Goal: Task Accomplishment & Management: Use online tool/utility

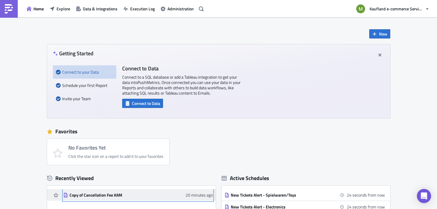
click at [185, 195] on div "20 minutes ago" at bounding box center [198, 194] width 29 height 5
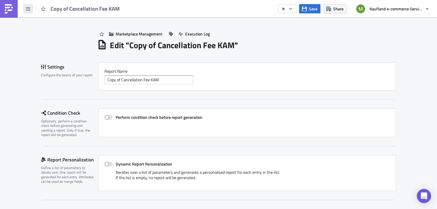
click at [32, 10] on button "button" at bounding box center [28, 8] width 9 height 9
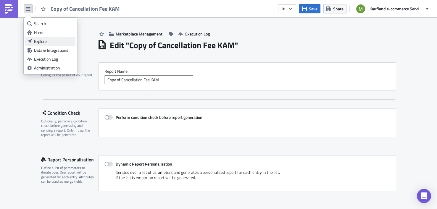
click at [41, 41] on div "Explore" at bounding box center [53, 41] width 39 height 6
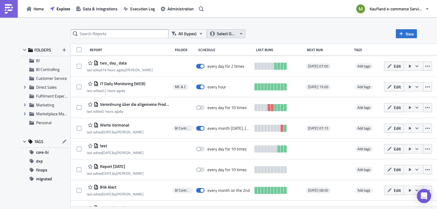
click at [228, 33] on span "Select Owner" at bounding box center [227, 33] width 20 height 7
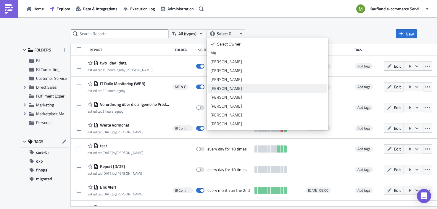
click at [226, 88] on div "[PERSON_NAME]" at bounding box center [267, 88] width 114 height 6
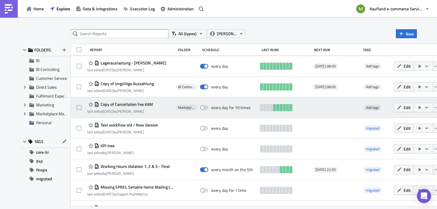
click at [137, 105] on span "Copy of Cancellation Fee KAM" at bounding box center [126, 104] width 54 height 5
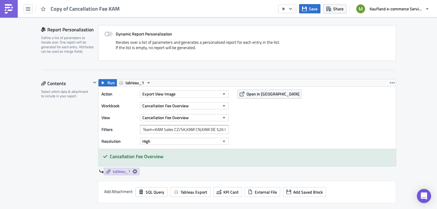
scroll to position [142, 0]
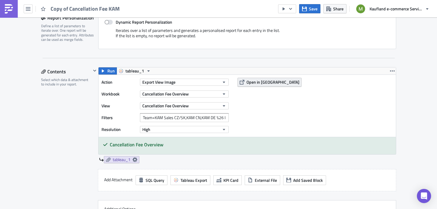
click at [268, 83] on span "Open in [GEOGRAPHIC_DATA]" at bounding box center [272, 82] width 53 height 6
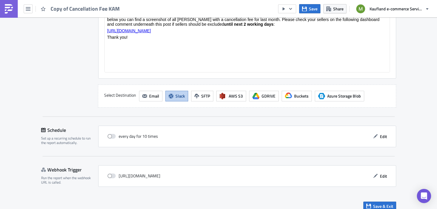
scroll to position [504, 0]
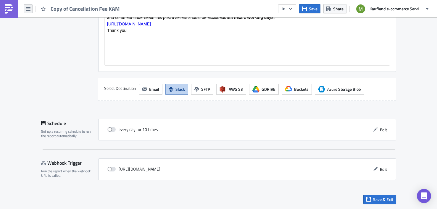
click at [29, 9] on icon "button" at bounding box center [28, 9] width 5 height 5
click at [30, 9] on button "button" at bounding box center [28, 8] width 9 height 9
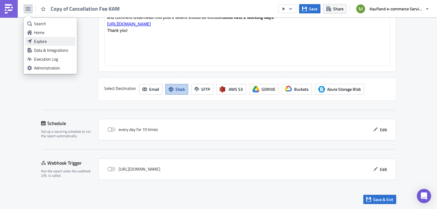
click at [39, 41] on div "Explore" at bounding box center [53, 41] width 39 height 6
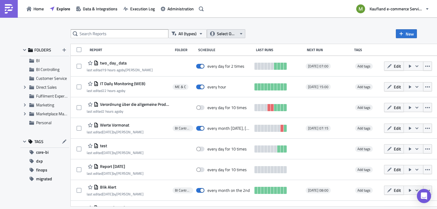
click at [242, 33] on icon "button" at bounding box center [241, 33] width 5 height 5
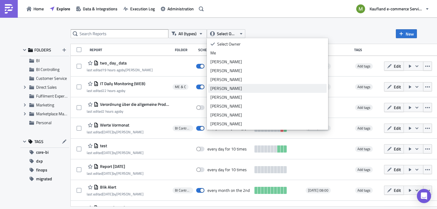
click at [223, 88] on div "[PERSON_NAME]" at bounding box center [267, 88] width 114 height 6
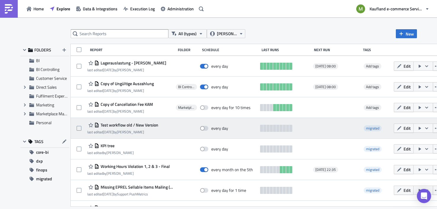
click at [144, 126] on span "Test workflow old / New Version" at bounding box center [128, 124] width 59 height 5
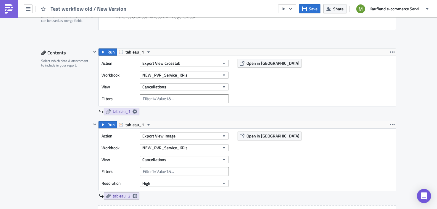
scroll to position [166, 0]
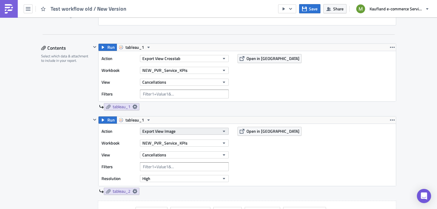
click at [225, 132] on icon "button" at bounding box center [223, 131] width 5 height 5
click at [304, 153] on div "Action Export View Image Workbook NEW_PVR_Service_KPIs View Cancellations Filte…" at bounding box center [246, 155] width 297 height 62
click at [325, 102] on div "Run tableau_1 Action Export View Crosstab Workbook NEW_PVR_Service_KPIs View Ca…" at bounding box center [247, 76] width 298 height 67
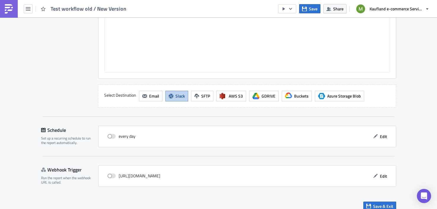
scroll to position [556, 0]
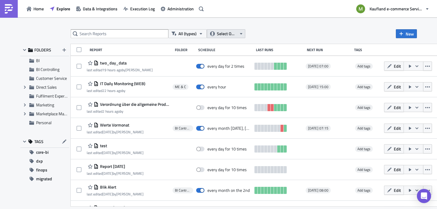
click at [220, 34] on span "Select Owner" at bounding box center [227, 33] width 20 height 7
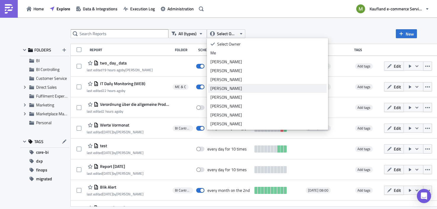
click at [221, 89] on div "Bharti Saxena" at bounding box center [267, 88] width 114 height 6
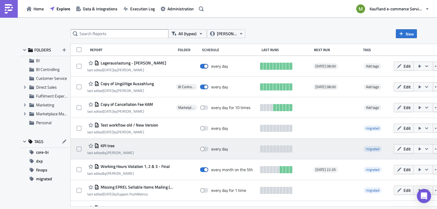
click at [107, 147] on span "KPI tree" at bounding box center [106, 145] width 15 height 5
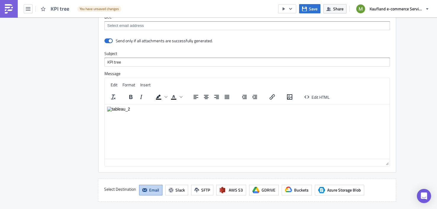
scroll to position [568, 0]
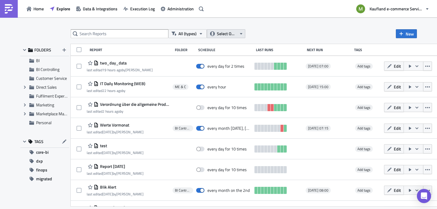
click at [226, 36] on span "Select Owner" at bounding box center [227, 33] width 20 height 7
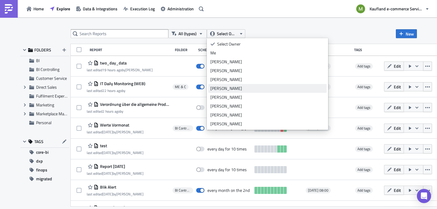
click at [223, 88] on div "Bharti Saxena" at bounding box center [267, 88] width 114 height 6
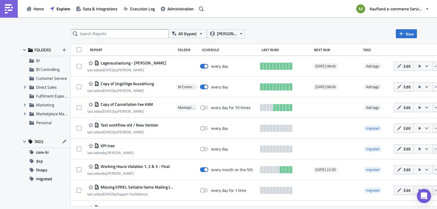
click at [428, 95] on div "All (types) Bharti Saxena New FOLDERS BI BI Controlling Customer Service Expand…" at bounding box center [218, 113] width 437 height 192
click at [429, 98] on div "All (types) Bharti Saxena New FOLDERS BI BI Controlling Customer Service Expand…" at bounding box center [218, 113] width 437 height 192
click at [326, 32] on div "All (types) Bharti Saxena New" at bounding box center [244, 33] width 346 height 9
click at [324, 31] on div "All (types) Bharti Saxena New" at bounding box center [244, 33] width 346 height 9
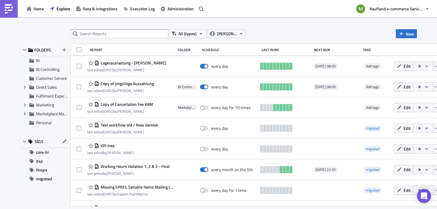
click at [430, 120] on div "All (types) Bharti Saxena New FOLDERS BI BI Controlling Customer Service Expand…" at bounding box center [218, 113] width 437 height 192
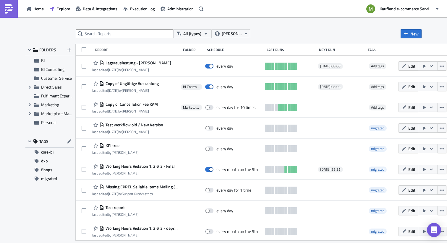
click at [436, 88] on div "All (types) Bharti Saxena New FOLDERS BI BI Controlling Customer Service Expand…" at bounding box center [223, 130] width 447 height 227
click at [436, 86] on div "All (types) Bharti Saxena New FOLDERS BI BI Controlling Customer Service Expand…" at bounding box center [223, 130] width 447 height 227
drag, startPoint x: 443, startPoint y: 86, endPoint x: 445, endPoint y: 115, distance: 29.0
click at [436, 115] on div "All (types) Bharti Saxena New FOLDERS BI BI Controlling Customer Service Expand…" at bounding box center [223, 130] width 447 height 227
click at [436, 99] on div "All (types) Bharti Saxena New FOLDERS BI BI Controlling Customer Service Expand…" at bounding box center [223, 130] width 447 height 227
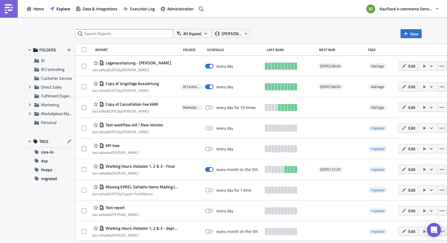
click at [436, 116] on div "All (types) Bharti Saxena New FOLDERS BI BI Controlling Customer Service Expand…" at bounding box center [223, 130] width 447 height 227
drag, startPoint x: 445, startPoint y: 103, endPoint x: 444, endPoint y: 130, distance: 26.9
click at [436, 130] on div "All (types) Bharti Saxena New FOLDERS BI BI Controlling Customer Service Expand…" at bounding box center [223, 130] width 447 height 227
click at [273, 51] on div "Last Runs" at bounding box center [291, 50] width 49 height 4
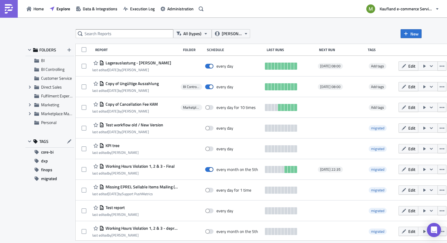
click at [267, 51] on div "Last Runs" at bounding box center [291, 50] width 49 height 4
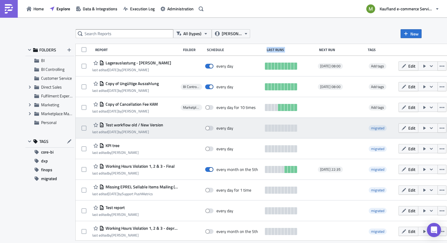
click at [137, 126] on span "Test workflow old / New Version" at bounding box center [133, 124] width 59 height 5
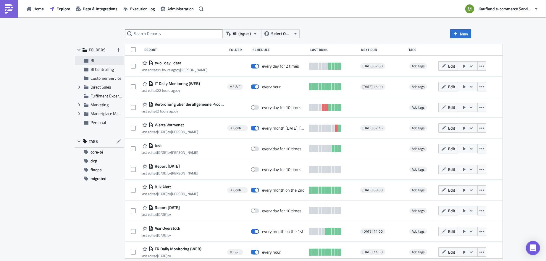
click at [84, 62] on icon at bounding box center [86, 61] width 5 height 4
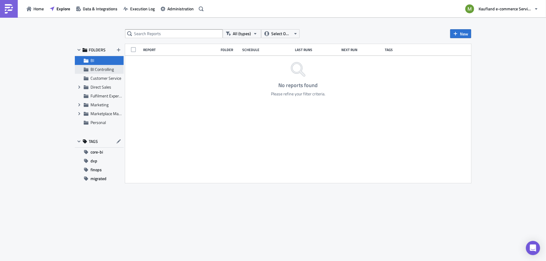
click at [89, 71] on div "BI Controlling" at bounding box center [99, 69] width 49 height 9
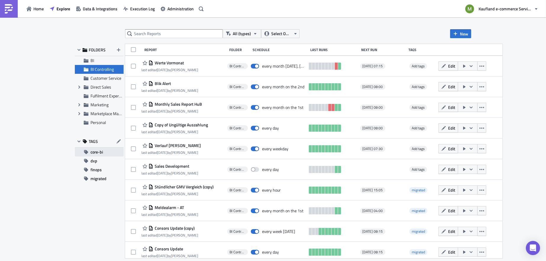
click at [97, 155] on span "core-bi" at bounding box center [96, 152] width 12 height 9
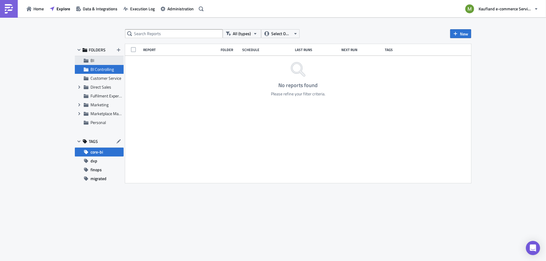
click at [97, 63] on span "BI" at bounding box center [106, 60] width 32 height 5
click at [99, 50] on span "FOLDERS" at bounding box center [97, 49] width 17 height 5
click at [67, 10] on span "Explore" at bounding box center [63, 9] width 14 height 6
click at [80, 49] on icon "button" at bounding box center [79, 50] width 5 height 5
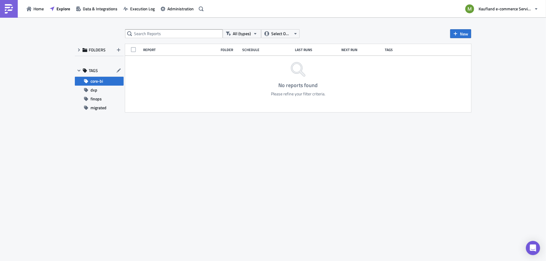
click at [95, 49] on span "FOLDERS" at bounding box center [97, 49] width 17 height 5
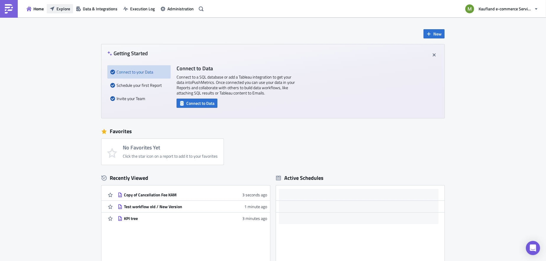
click at [67, 10] on span "Explore" at bounding box center [63, 9] width 14 height 6
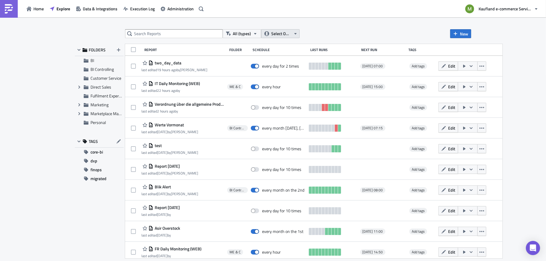
click at [286, 33] on span "Select Owner" at bounding box center [281, 33] width 20 height 7
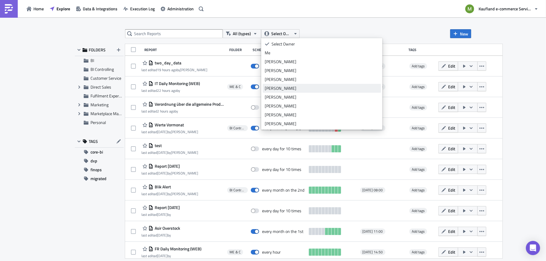
click at [277, 87] on div "[PERSON_NAME]" at bounding box center [322, 88] width 114 height 6
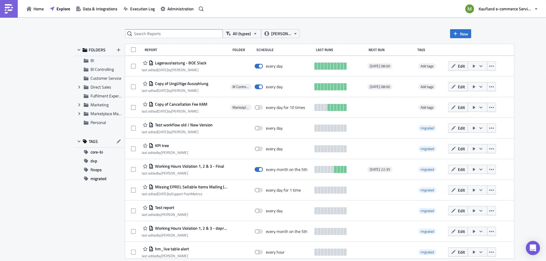
click at [526, 144] on div "All (types) [PERSON_NAME] New FOLDERS BI BI Controlling Customer Service Expand…" at bounding box center [273, 139] width 546 height 245
click at [530, 140] on div "All (types) [PERSON_NAME] New FOLDERS BI BI Controlling Customer Service Expand…" at bounding box center [273, 139] width 546 height 245
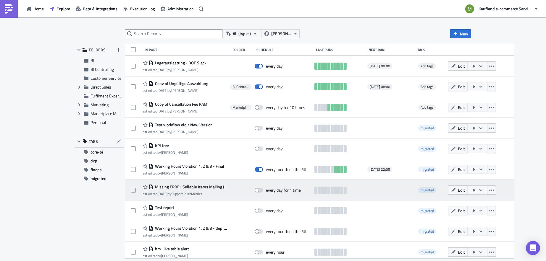
click at [334, 192] on div at bounding box center [335, 190] width 3 height 7
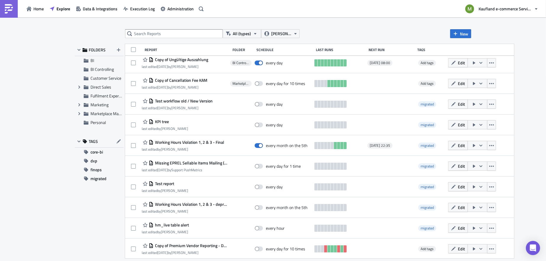
scroll to position [30, 0]
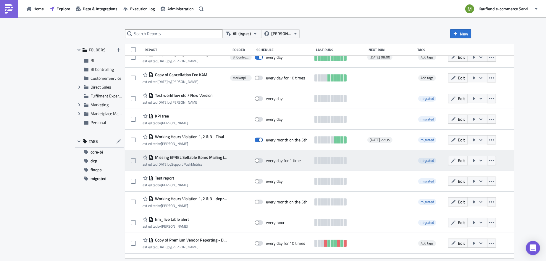
click at [198, 157] on span "Missing EPREL Sellable Items Mailing (copy)" at bounding box center [190, 157] width 74 height 5
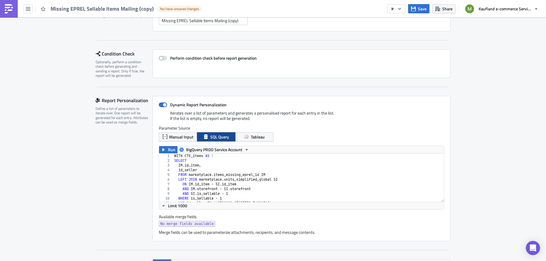
scroll to position [74, 0]
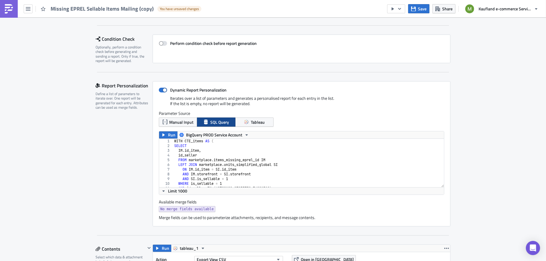
click at [248, 166] on div "WITH CTE_items AS ( SELECT IM . id_item , id_seller FROM marketplace . items_mi…" at bounding box center [308, 168] width 271 height 58
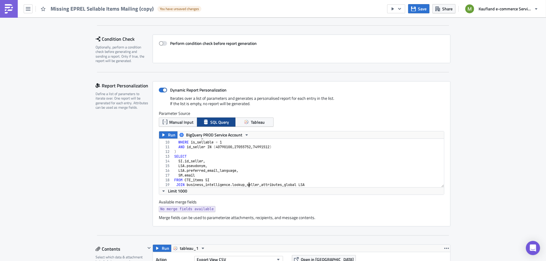
scroll to position [51, 0]
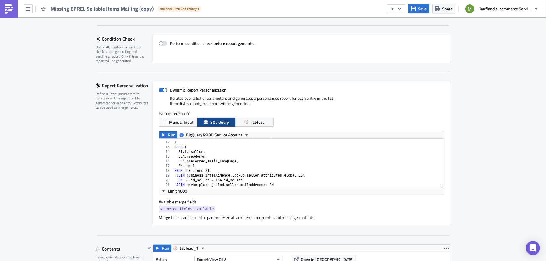
type textarea "ON SI.id_seller = SM.id_seller"
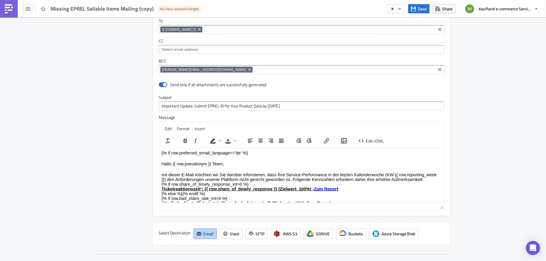
scroll to position [517, 0]
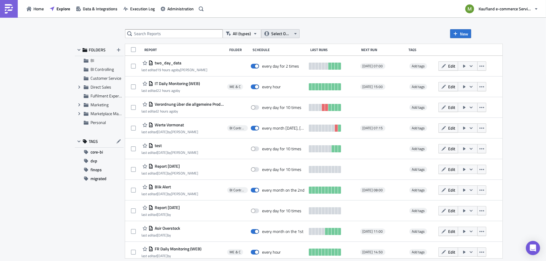
click at [297, 35] on icon "button" at bounding box center [295, 33] width 5 height 5
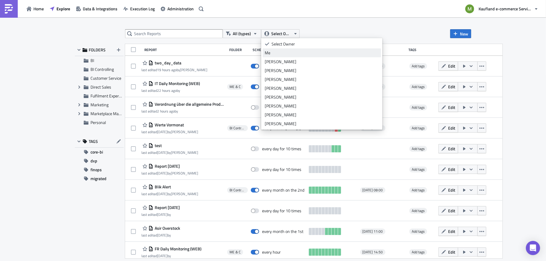
click at [275, 52] on div "Me" at bounding box center [322, 53] width 114 height 6
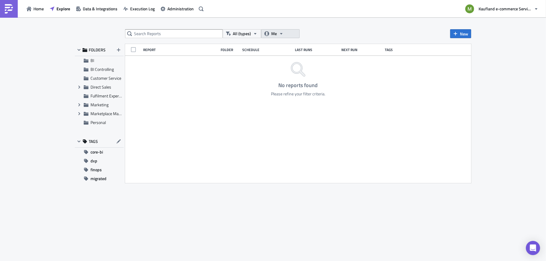
click at [287, 34] on button "Me" at bounding box center [280, 33] width 38 height 9
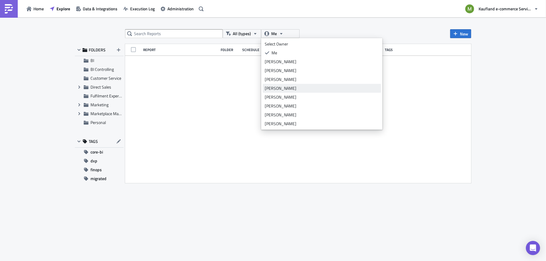
click at [278, 87] on div "[PERSON_NAME]" at bounding box center [322, 88] width 114 height 6
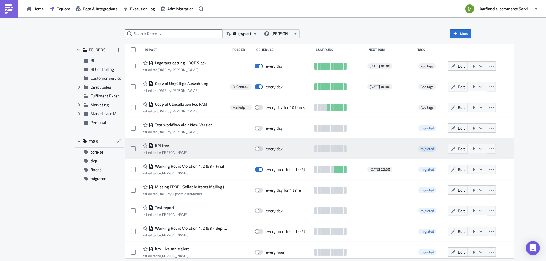
click at [367, 150] on div at bounding box center [390, 149] width 46 height 12
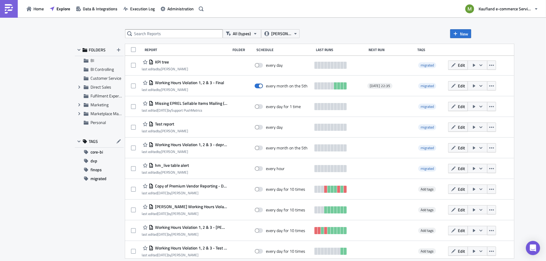
scroll to position [89, 0]
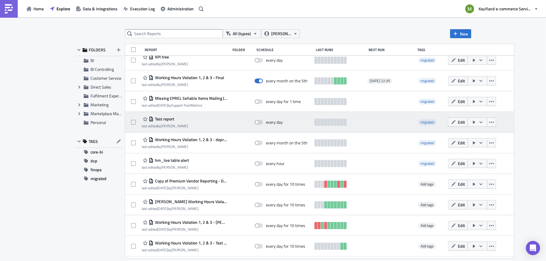
click at [168, 120] on span "Test report" at bounding box center [163, 118] width 21 height 5
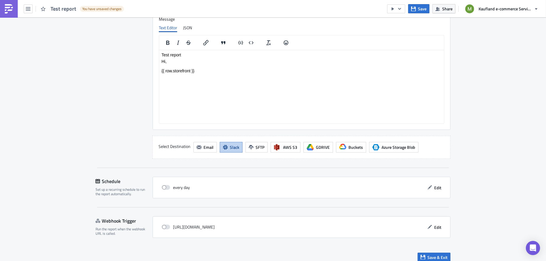
scroll to position [540, 0]
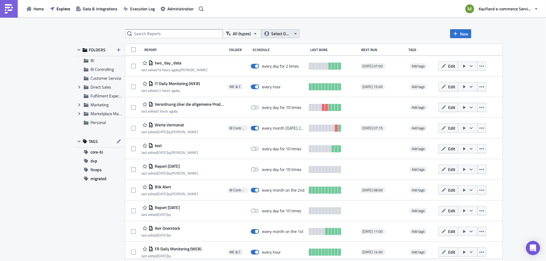
click at [292, 36] on button "Select Owner" at bounding box center [280, 33] width 38 height 9
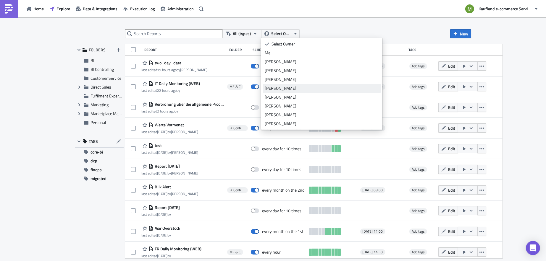
click at [274, 87] on div "[PERSON_NAME]" at bounding box center [322, 88] width 114 height 6
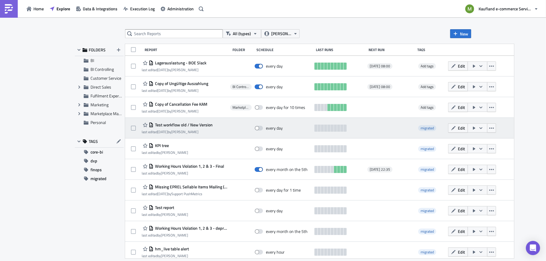
click at [367, 124] on div at bounding box center [390, 128] width 46 height 12
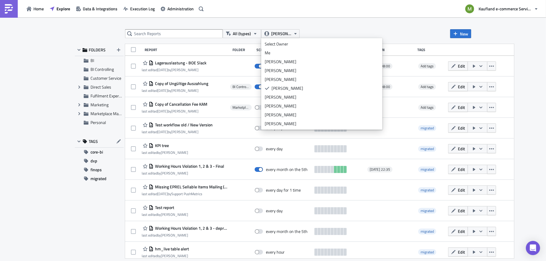
click at [387, 34] on div "All (types) Bharti Saxena New" at bounding box center [298, 33] width 346 height 9
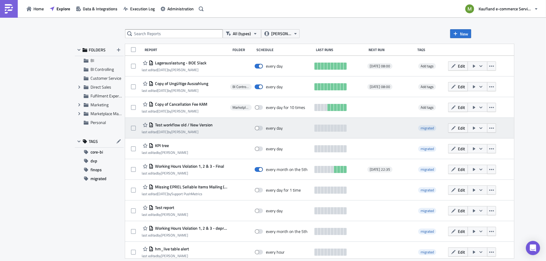
click at [367, 124] on div at bounding box center [390, 128] width 46 height 12
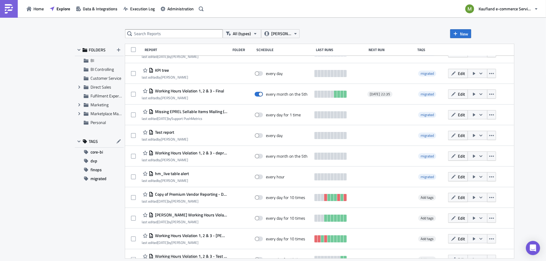
scroll to position [81, 0]
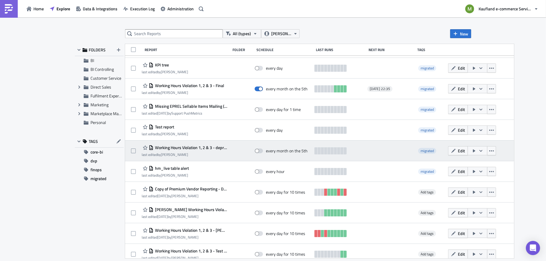
click at [209, 147] on span "Working Hours Violation 1, 2 & 3 - deprecate" at bounding box center [190, 147] width 74 height 5
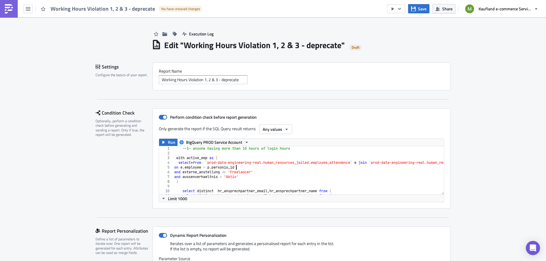
click at [252, 168] on div "--1— anyone having more than 10 hours of login hours with active_emp as ( selec…" at bounding box center [546, 175] width 747 height 58
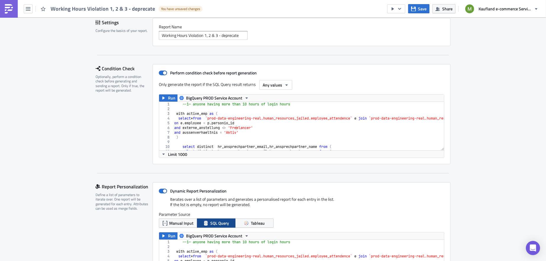
scroll to position [59, 0]
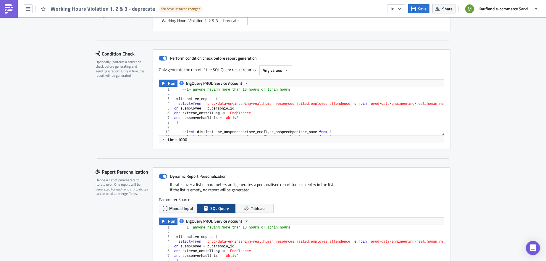
click at [273, 132] on div at bounding box center [546, 133] width 747 height 6
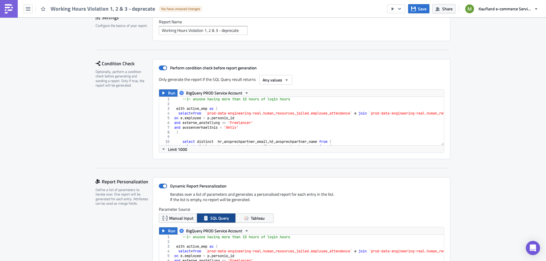
scroll to position [30, 0]
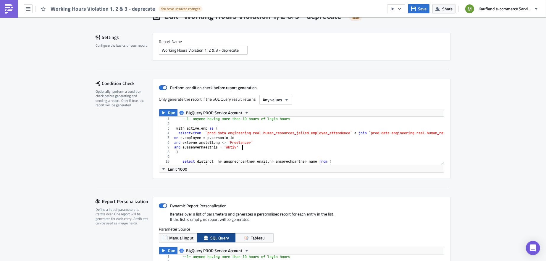
click at [271, 147] on div "--1— anyone having more than 10 hours of login hours with active_emp as ( selec…" at bounding box center [546, 146] width 747 height 58
type textarea ")"
type textarea "select distinct hr_ansprechpartner_email,hr_ansprechpartner_name from ("
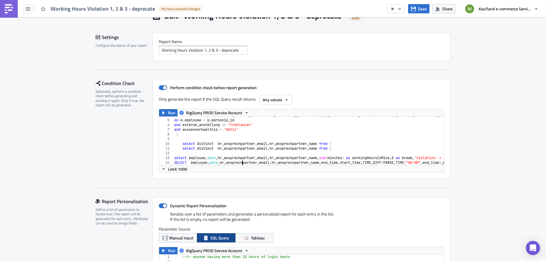
type textarea ")"
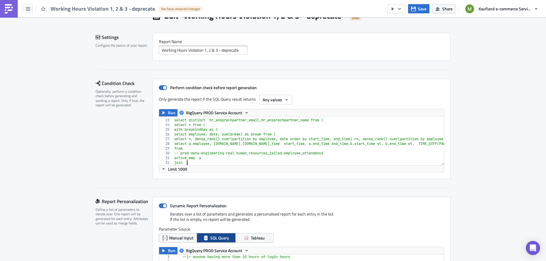
type textarea "active_emp b"
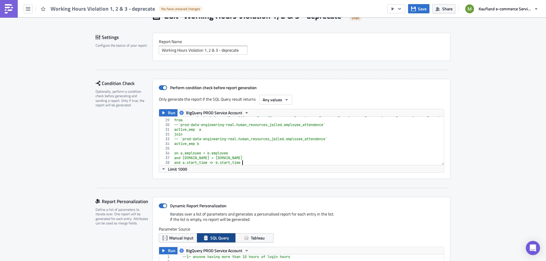
type textarea "and a.end_time < b.end_time"
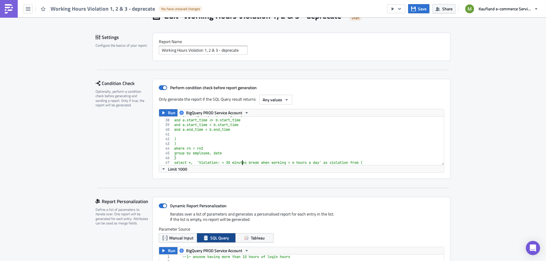
type textarea "break"
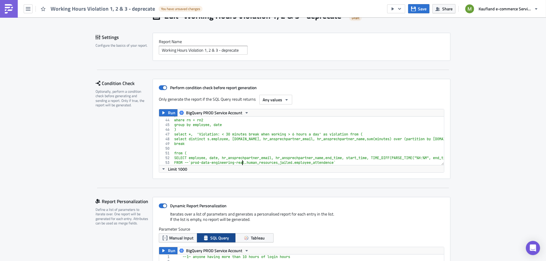
type textarea "active_emp"
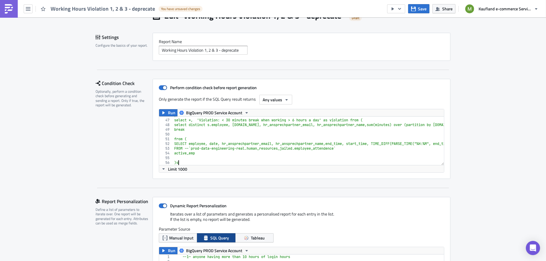
type textarea "and s.date= breakInADay.date"
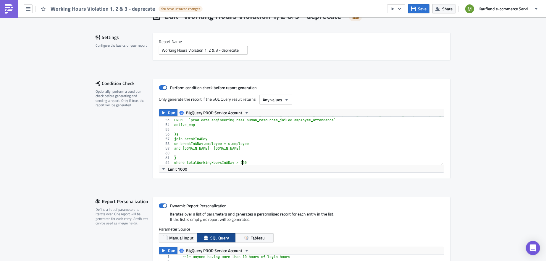
type textarea "and break < 30"
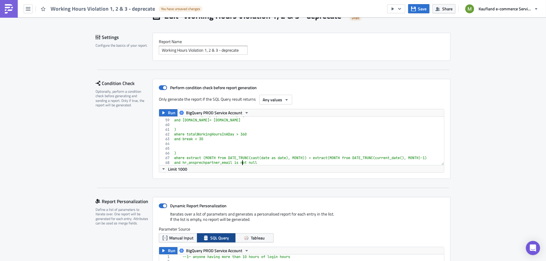
type textarea "Union all"
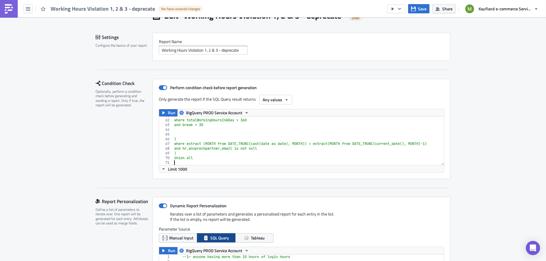
type textarea "-- 3 —< 45 minutes break when working > 9 hours a day"
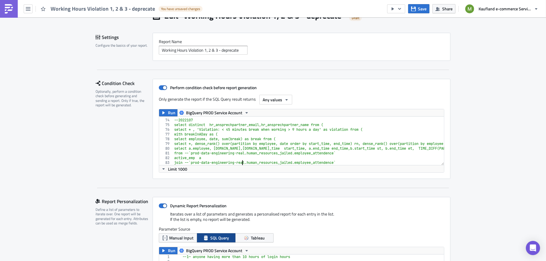
scroll to position [344, 0]
type textarea "--2022107"
type textarea "-- 3 —< 45 minutes break when working > 9 hours a day"
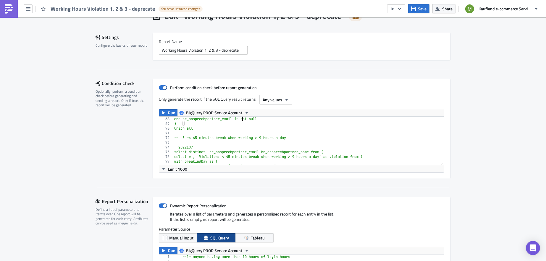
type textarea ")"
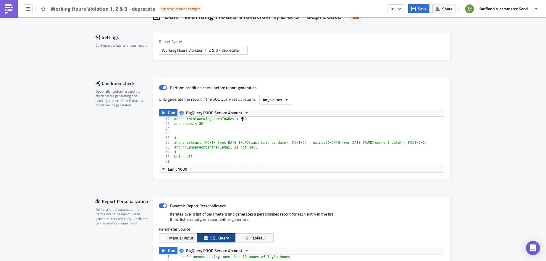
type textarea ")"
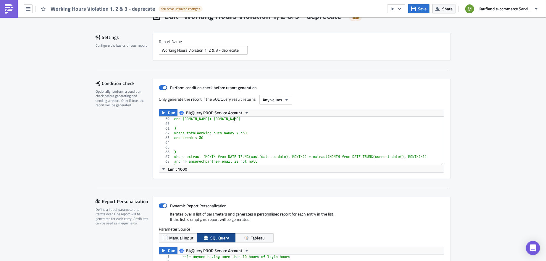
type textarea ")s"
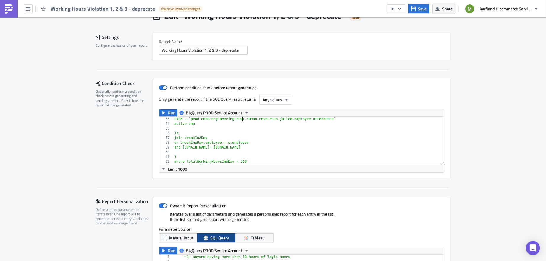
type textarea "from ("
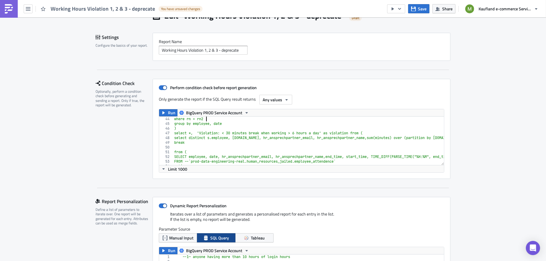
type textarea ")"
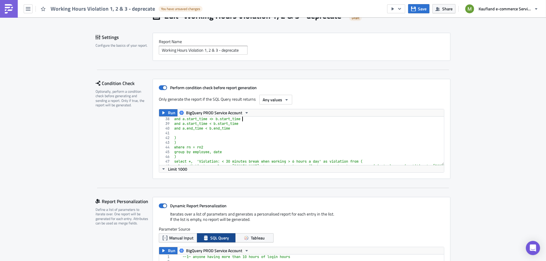
type textarea "on a.employee = b.employee"
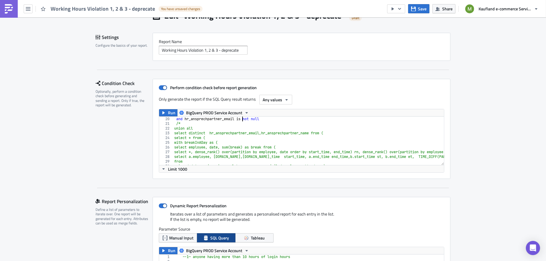
type textarea "group by date, employee, hr_ansprechpartner_email, hr_ansprechpartner_name"
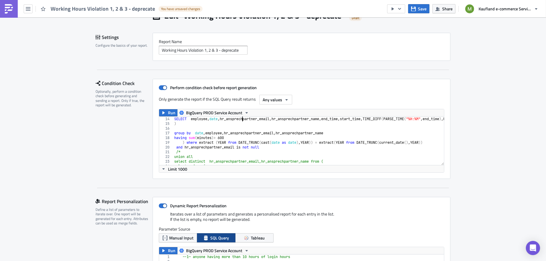
type textarea "select employee, date, hr_ansprechpartner_email, hr_ansprechpartner_name, sum(m…"
type textarea "select distinct hr_ansprechpartner_email,hr_ansprechpartner_name from ("
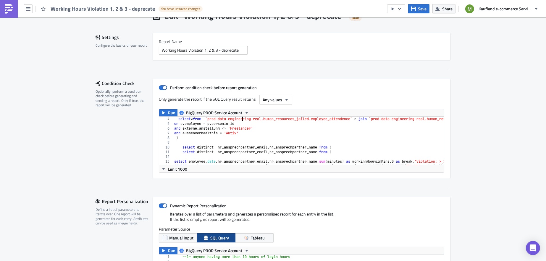
type textarea "with active_emp as ("
type textarea "--1— anyone having more than 10 hours of login hours"
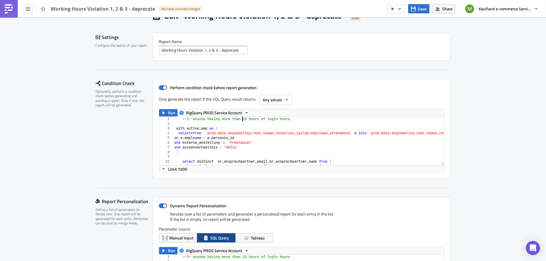
scroll to position [0, 0]
type textarea ")"
type textarea "select distinct hr_ansprechpartner_email,hr_ansprechpartner_name from ("
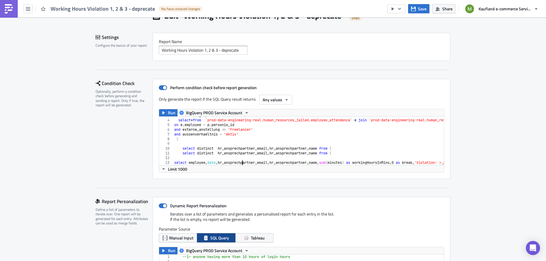
type textarea ")"
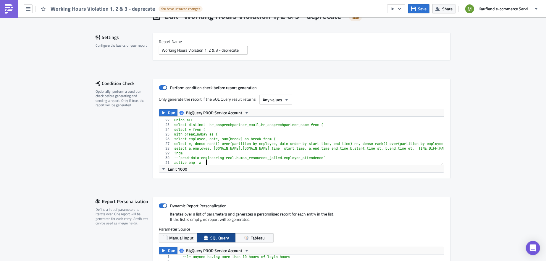
type textarea "active_emp b"
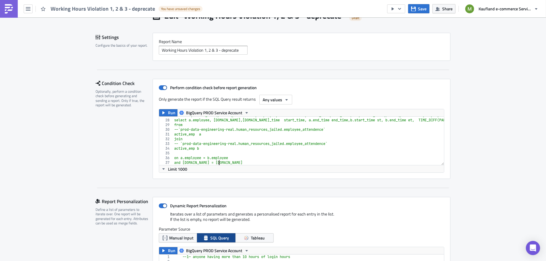
type textarea "and a.end_time < b.end_time"
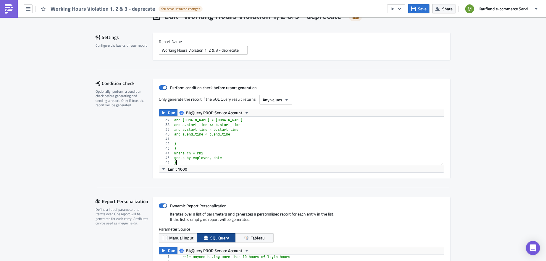
type textarea "break"
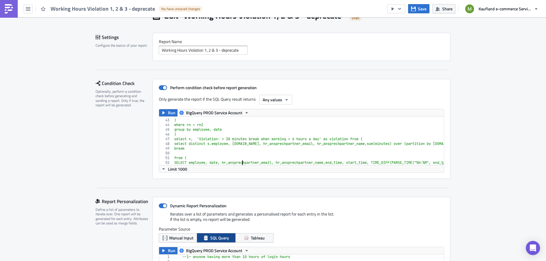
type textarea "active_emp"
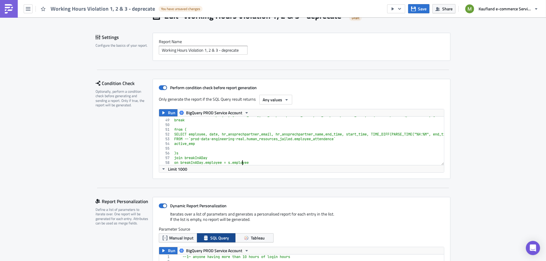
type textarea "and s.date= breakInADay.date"
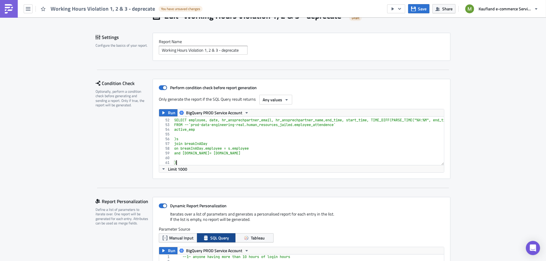
type textarea "and break < 30"
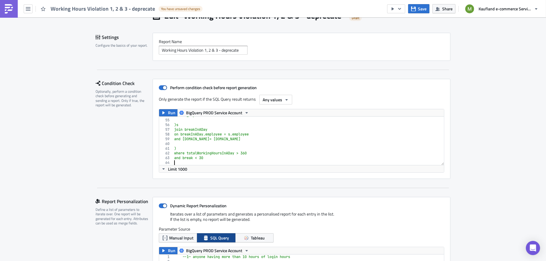
scroll to position [254, 0]
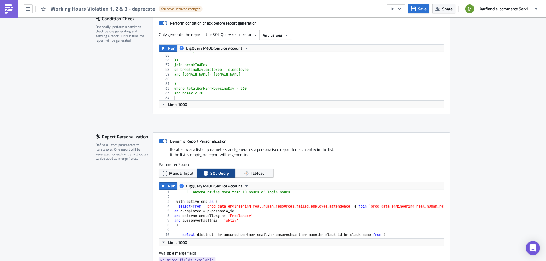
scroll to position [89, 0]
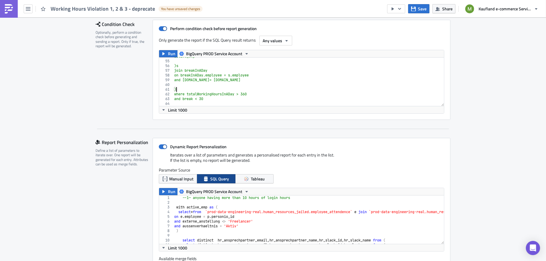
click at [406, 87] on div "active_emp )s join breakInADay on breakInADay.employee = s.employee and s.date=…" at bounding box center [546, 83] width 747 height 58
type textarea "and break < 30"
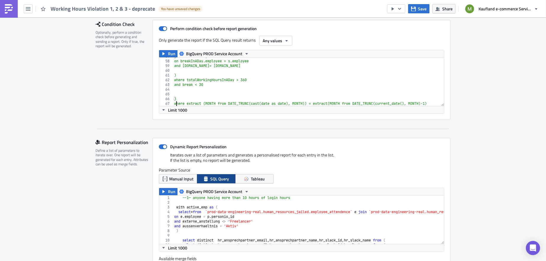
type textarea "Union all"
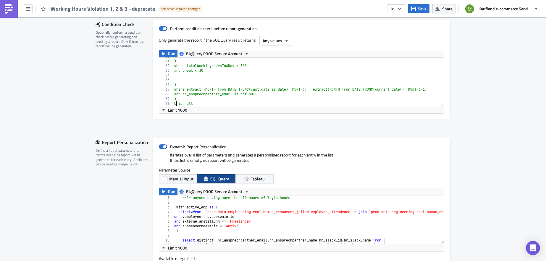
type textarea "-- 3 —< 45 minutes break when working > 9 hours a day"
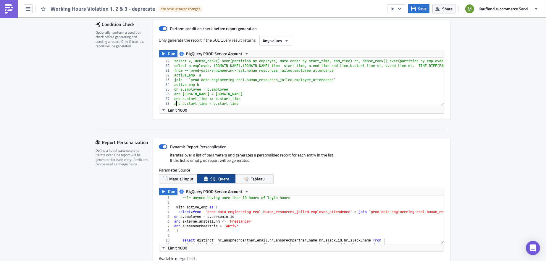
type textarea "and a.end_time < b.end_time"
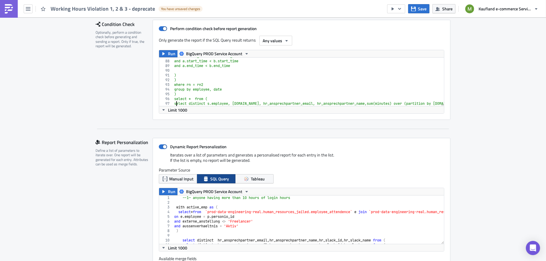
type textarea "break"
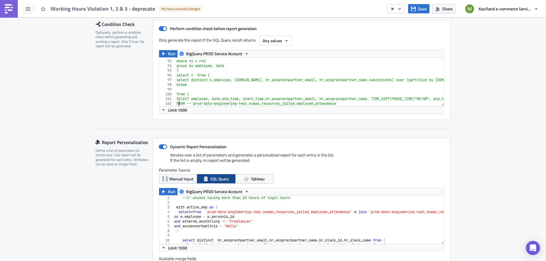
type textarea "active_emp"
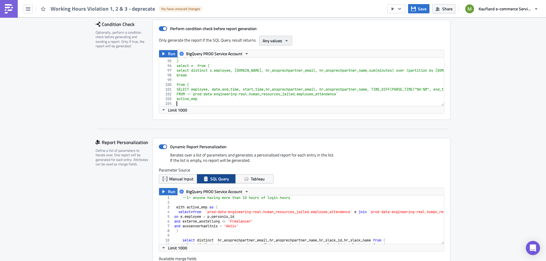
click at [289, 38] on button "Any values" at bounding box center [275, 41] width 33 height 10
click at [322, 36] on div "Only generate the report if the SQL Query result returns Any values" at bounding box center [301, 41] width 285 height 10
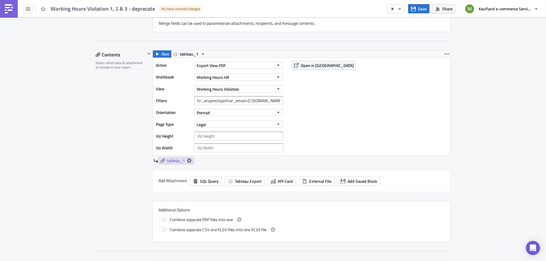
scroll to position [325, 0]
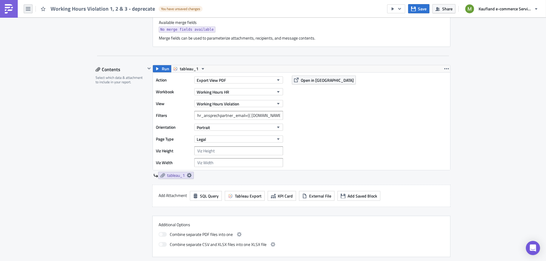
click at [25, 8] on button "button" at bounding box center [28, 8] width 9 height 9
click at [35, 42] on div "Explore" at bounding box center [53, 41] width 39 height 6
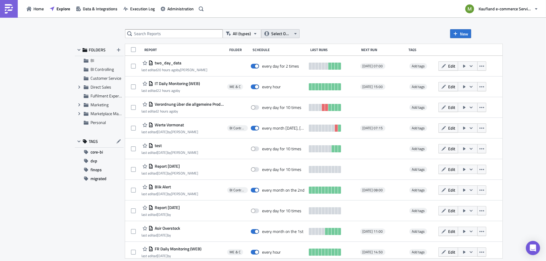
click at [293, 35] on icon "button" at bounding box center [295, 33] width 5 height 5
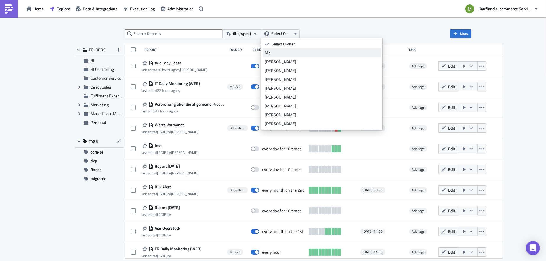
click at [279, 53] on div "Me" at bounding box center [322, 53] width 114 height 6
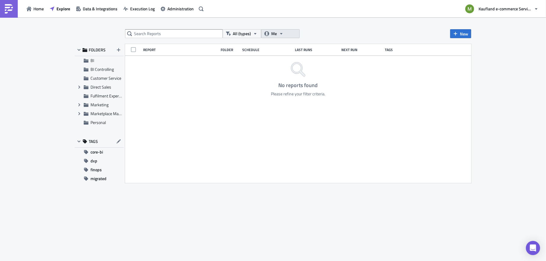
click at [281, 35] on icon "button" at bounding box center [281, 33] width 5 height 5
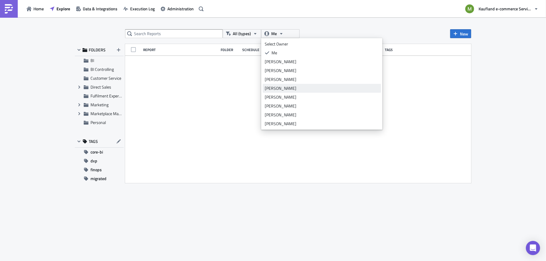
click at [278, 90] on div "Bharti Saxena" at bounding box center [322, 88] width 114 height 6
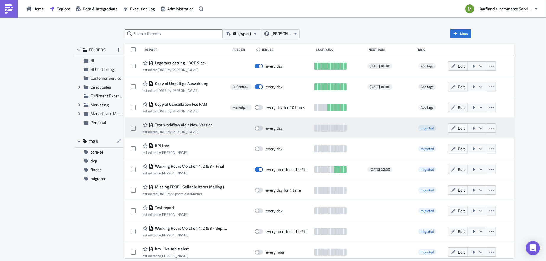
click at [373, 132] on div at bounding box center [390, 128] width 46 height 12
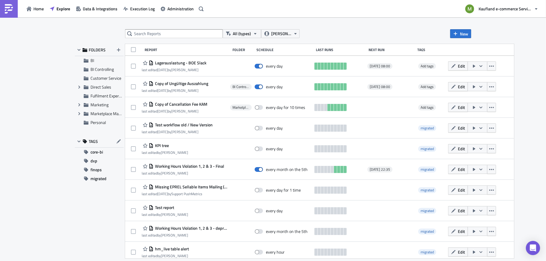
click at [493, 114] on div "All (types) Bharti Saxena New FOLDERS BI BI Controlling Customer Service Expand…" at bounding box center [273, 139] width 546 height 245
click at [456, 34] on icon "button" at bounding box center [455, 34] width 4 height 4
click at [459, 49] on link "Report" at bounding box center [477, 48] width 50 height 9
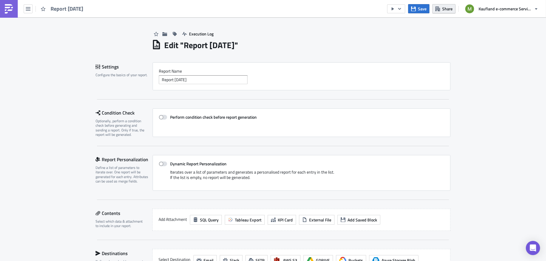
click at [438, 9] on icon "button" at bounding box center [437, 9] width 5 height 5
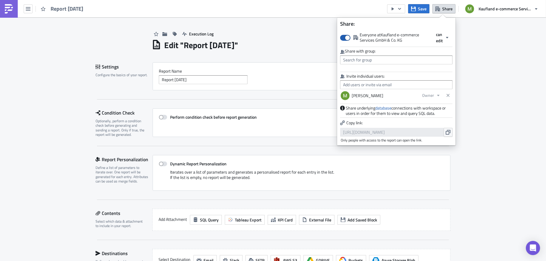
click at [349, 38] on span at bounding box center [345, 38] width 10 height 6
click at [345, 37] on input "Everyone at Kaufland e-commerce Services GmbH & Co. KG" at bounding box center [343, 35] width 4 height 4
checkbox input "false"
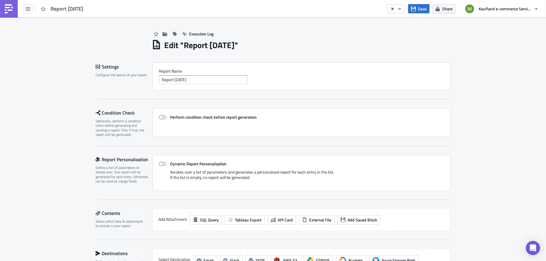
click at [293, 42] on div "Edit " Report 2025-09-04 "" at bounding box center [301, 44] width 299 height 12
click at [221, 80] on input "Report 2025-09-04" at bounding box center [203, 79] width 89 height 9
type input "R"
type input "TEST MR"
click at [189, 103] on div "Settings Configure the basics of your report. Report Nam﻿e TEST MR Condition Ch…" at bounding box center [272, 211] width 355 height 298
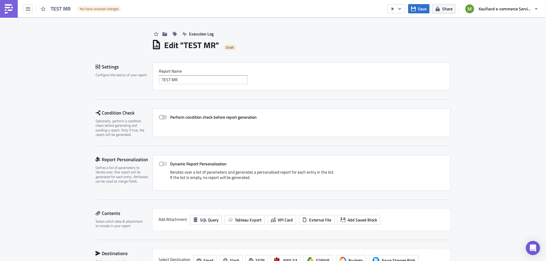
click at [159, 117] on span at bounding box center [163, 117] width 8 height 5
click at [160, 117] on input "Perform condition check before report generation" at bounding box center [162, 118] width 4 height 4
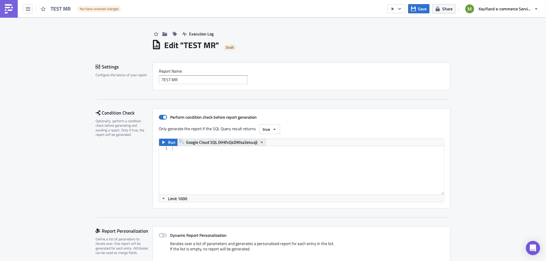
click at [259, 143] on icon "button" at bounding box center [261, 142] width 5 height 5
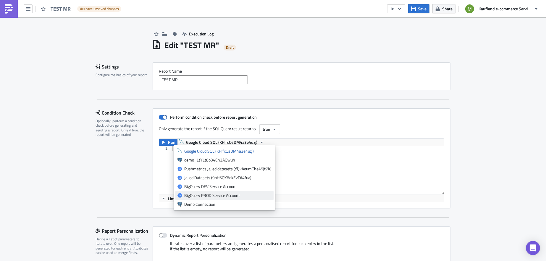
click at [223, 196] on div "BigQuery PROD Service Account" at bounding box center [227, 196] width 87 height 6
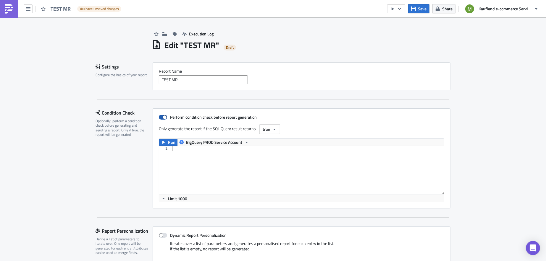
click at [162, 116] on span at bounding box center [163, 117] width 8 height 5
click at [162, 116] on input "Perform condition check before report generation" at bounding box center [162, 118] width 4 height 4
checkbox input "false"
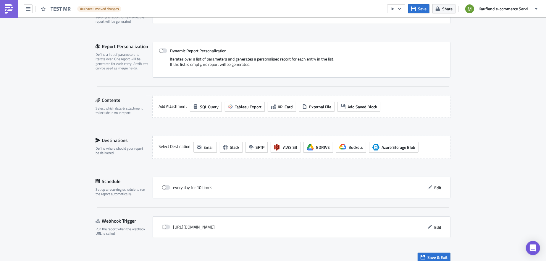
scroll to position [114, 0]
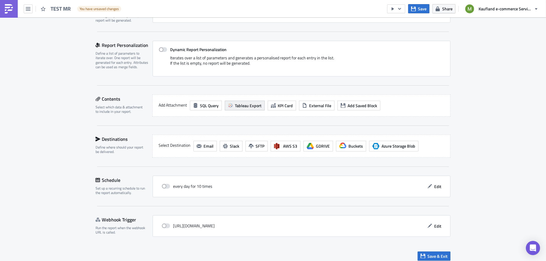
click at [254, 105] on span "Tableau Export" at bounding box center [248, 106] width 27 height 6
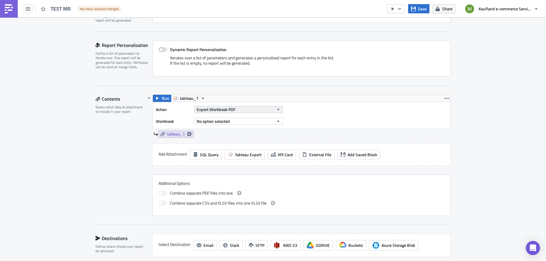
click at [249, 108] on button "Export Workbook PDF" at bounding box center [238, 109] width 89 height 7
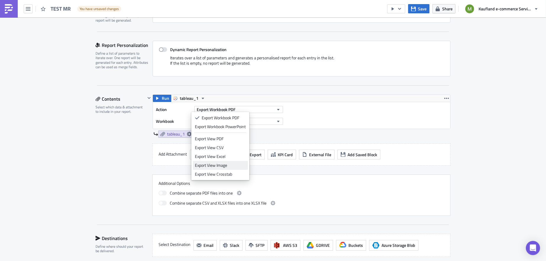
click at [225, 166] on div "Export View Image" at bounding box center [220, 166] width 51 height 6
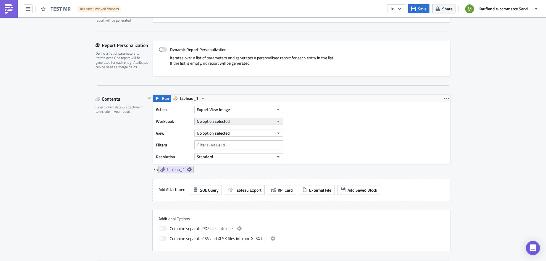
click at [226, 122] on button "No option selected" at bounding box center [238, 121] width 89 height 7
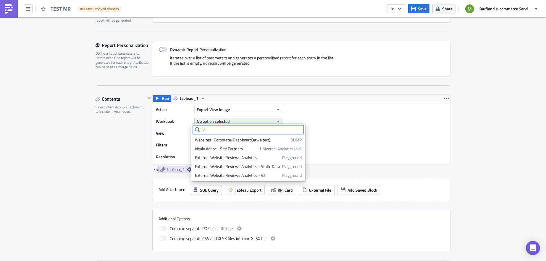
type input "s"
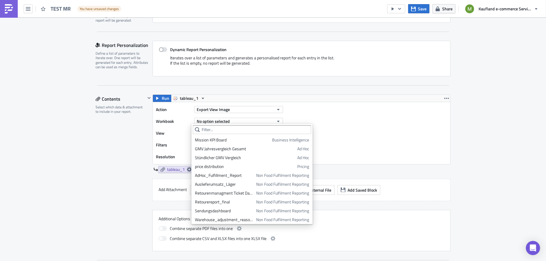
click at [336, 115] on div "Action Export View Image Workbook No option selected View No option selected Fi…" at bounding box center [301, 133] width 297 height 62
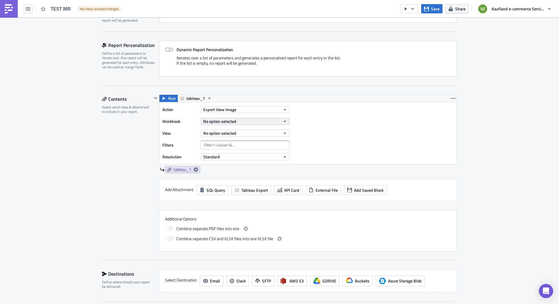
click at [240, 122] on button "No option selected" at bounding box center [245, 121] width 89 height 7
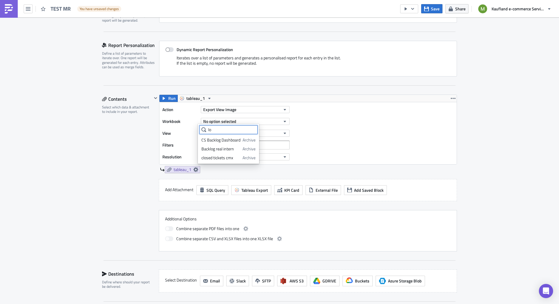
type input "lo"
click at [364, 121] on div "Action Export View Image Workbook No option selected View No option selected Fi…" at bounding box center [307, 133] width 297 height 62
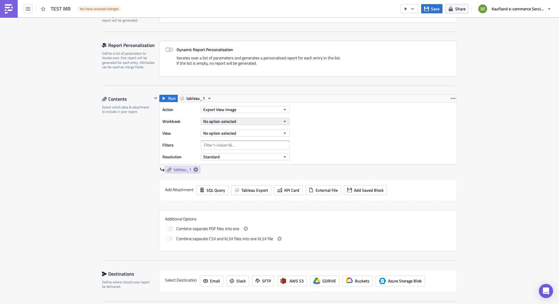
click at [283, 119] on icon "button" at bounding box center [284, 121] width 5 height 5
type input "l"
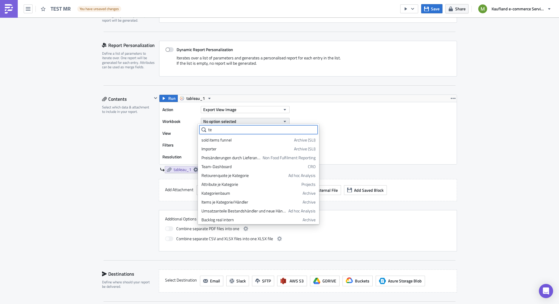
type input "t"
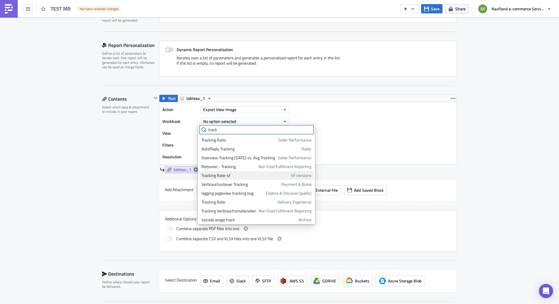
type input "track"
click at [221, 174] on div "Tracking Rate-sf" at bounding box center [244, 176] width 87 height 6
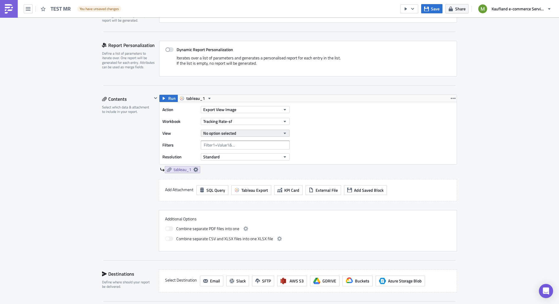
click at [228, 134] on span "No option selected" at bounding box center [219, 133] width 33 height 6
click at [232, 154] on div "Mission KPI - Tracking Rate" at bounding box center [227, 152] width 52 height 6
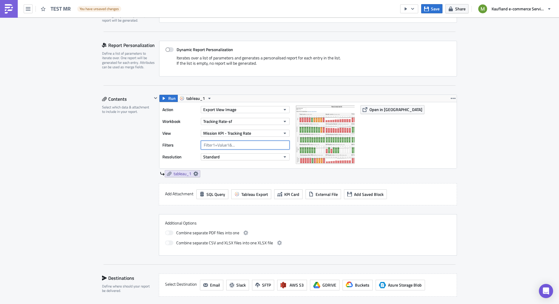
click at [224, 145] on input "text" at bounding box center [245, 145] width 89 height 9
type input "f"
type input "<"
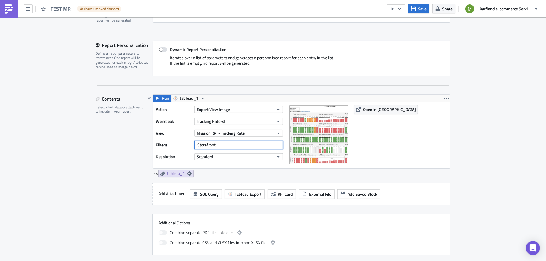
click at [197, 145] on input "Storefront" at bounding box center [238, 145] width 89 height 9
click at [223, 142] on input "storefront" at bounding box center [238, 145] width 89 height 9
click at [213, 158] on button "Standard" at bounding box center [238, 156] width 89 height 7
click at [206, 173] on div "High" at bounding box center [219, 174] width 49 height 6
click at [247, 194] on span "Tableau Export" at bounding box center [248, 194] width 27 height 6
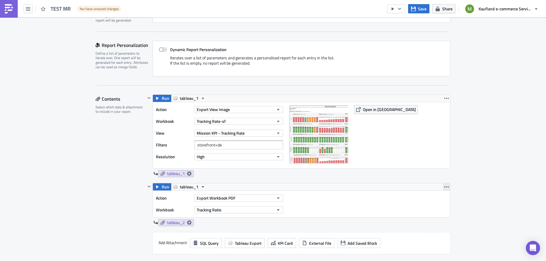
click at [444, 186] on icon "button" at bounding box center [446, 187] width 5 height 5
click at [438, 222] on div "Remove" at bounding box center [446, 221] width 39 height 6
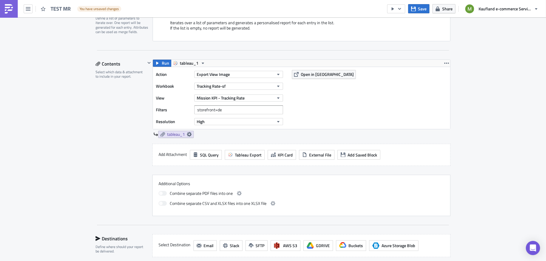
scroll to position [150, 0]
click at [251, 108] on input "storefront=de" at bounding box center [238, 109] width 89 height 9
type input "storefront=at"
click at [304, 75] on span "Open in [GEOGRAPHIC_DATA]" at bounding box center [327, 74] width 53 height 6
click at [239, 110] on input "storefront=at" at bounding box center [238, 109] width 89 height 9
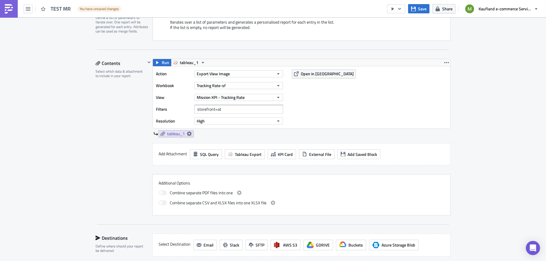
click at [321, 111] on div "Action Export View Image Workbook Tracking Rate-sf View Mission KPI - Tracking …" at bounding box center [301, 98] width 297 height 62
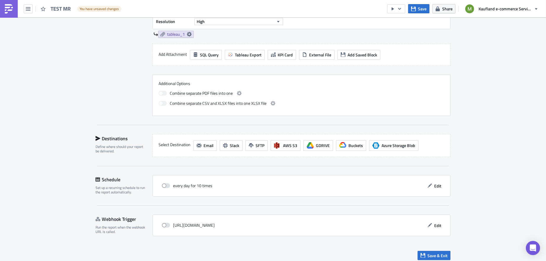
scroll to position [251, 0]
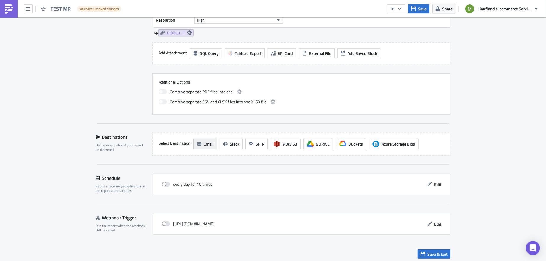
click at [203, 143] on span "Email" at bounding box center [208, 144] width 10 height 6
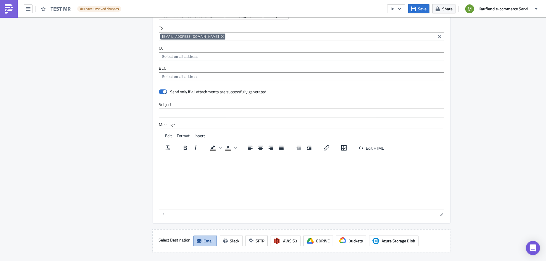
scroll to position [395, 0]
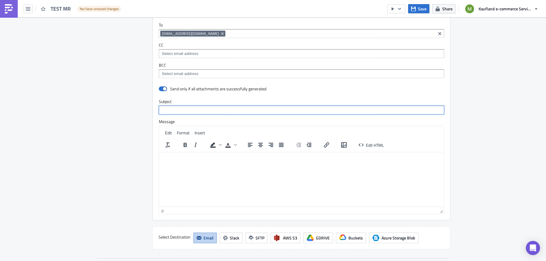
click at [355, 109] on input "text" at bounding box center [301, 110] width 285 height 9
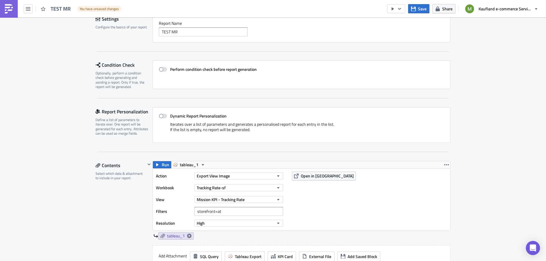
scroll to position [50, 0]
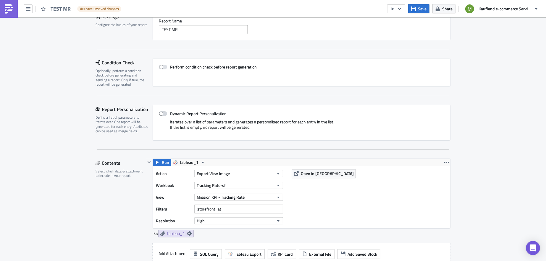
click at [159, 113] on span at bounding box center [163, 113] width 8 height 5
click at [160, 113] on input "Dynamic Report Personalization" at bounding box center [162, 114] width 4 height 4
checkbox input "true"
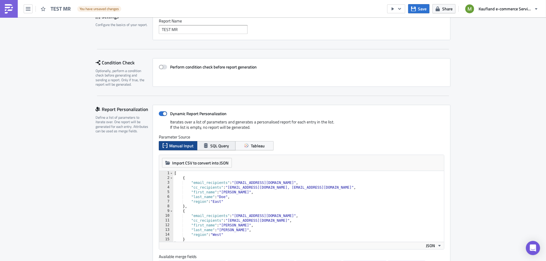
click at [211, 148] on span "SQL Query" at bounding box center [219, 146] width 19 height 6
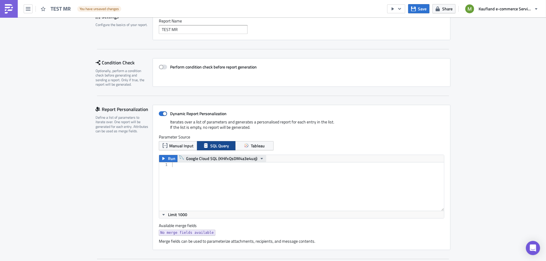
click at [223, 160] on span "Google Cloud SQL (KHifxQsDM4a3e4uzj)" at bounding box center [221, 158] width 71 height 7
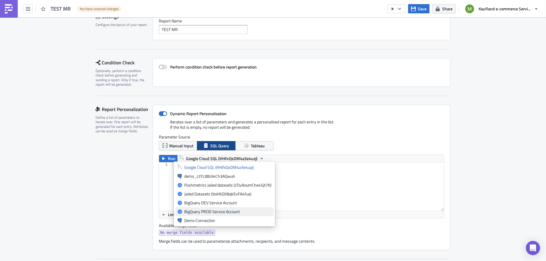
click at [208, 211] on div "BigQuery PROD Service Account" at bounding box center [227, 212] width 87 height 6
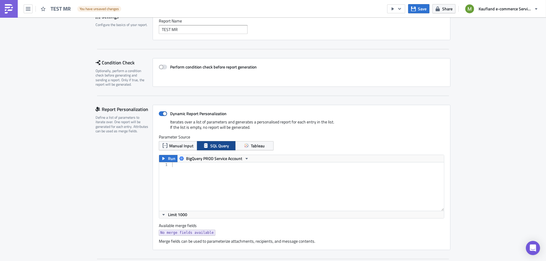
click at [197, 180] on div at bounding box center [307, 192] width 273 height 58
paste textarea "SELECT distinct storefront FROM `prod-data-engineering-real.mission_kpi.traceab…"
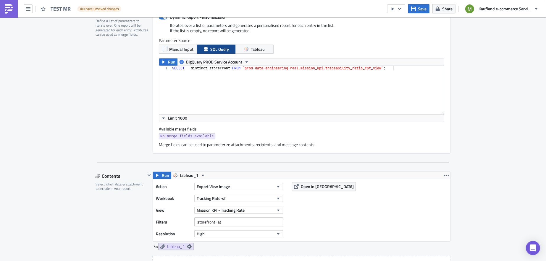
scroll to position [151, 0]
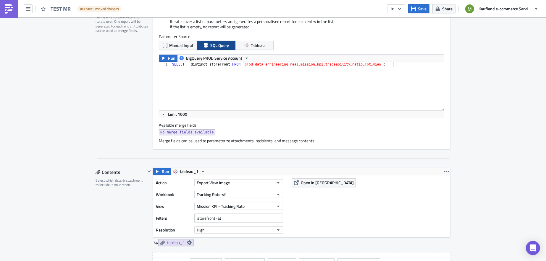
click at [188, 64] on div "SELECT distinct storefront FROM `prod-data-engineering-real.mission_kpi.traceab…" at bounding box center [307, 91] width 273 height 58
type textarea "SELECT distinct storefront FROM `prod-data-engineering-real.mission_kpi.traceab…"
click at [168, 56] on span "Run" at bounding box center [171, 58] width 7 height 7
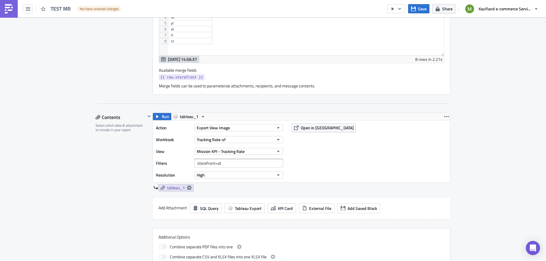
scroll to position [303, 0]
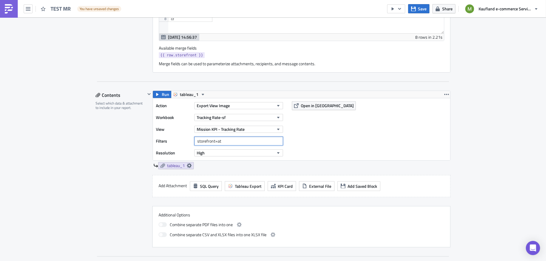
click at [269, 139] on input "storefront=at" at bounding box center [238, 141] width 89 height 9
drag, startPoint x: 201, startPoint y: 54, endPoint x: 155, endPoint y: 56, distance: 45.5
copy span "{{ row.storefront }}"
click at [225, 138] on input "storefront=" at bounding box center [238, 141] width 89 height 9
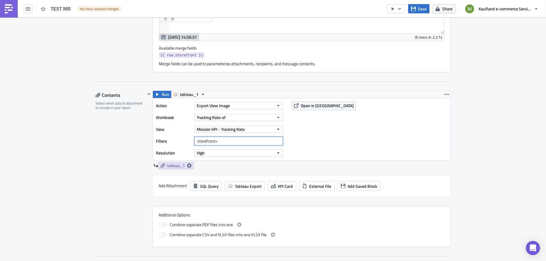
paste input "{{ row.storefront }}"
type input "storefront={{ row.storefront }}"
click at [322, 136] on div "Action Export View Image Workbook Tracking Rate-sf View Mission KPI - Tracking …" at bounding box center [301, 129] width 297 height 62
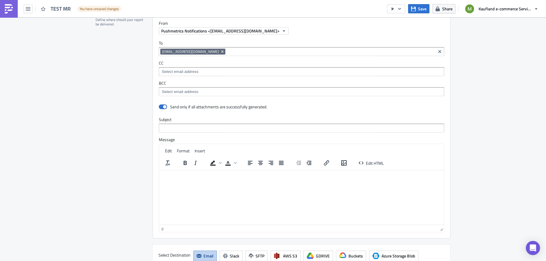
scroll to position [558, 0]
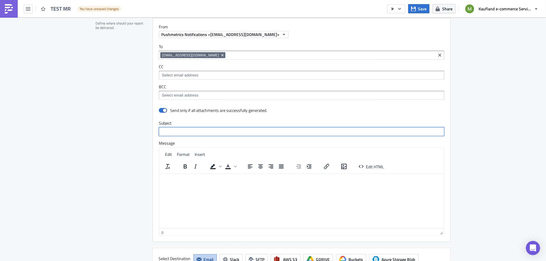
click at [295, 129] on input "text" at bounding box center [301, 131] width 285 height 9
paste input "{{ row.storefront }}"
click at [184, 131] on input "Tracking rate - {{ row.storefront }}" at bounding box center [301, 131] width 285 height 9
click at [227, 130] on input "Tracking rate for {{ row.storefront }}" at bounding box center [301, 131] width 285 height 9
type input "Tracking rate for {{ row.storefront }} storefront"
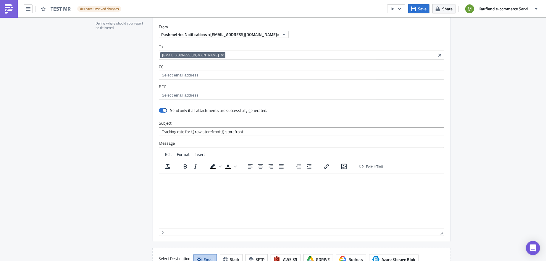
click at [201, 183] on html at bounding box center [301, 178] width 285 height 9
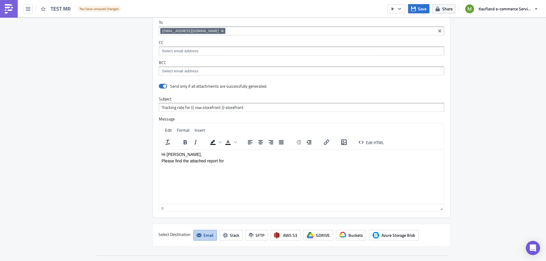
scroll to position [585, 0]
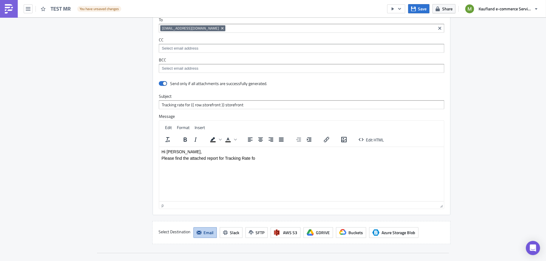
click at [224, 159] on p "Please find the attached report for Tracking Rate fo" at bounding box center [301, 158] width 280 height 5
click at [233, 158] on p "Please find the attached Tracking Rate fo" at bounding box center [301, 158] width 280 height 5
click at [249, 160] on p "Please find the attached Tracking Rate report fo" at bounding box center [301, 158] width 280 height 5
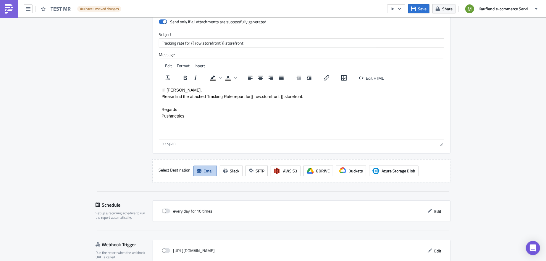
scroll to position [673, 0]
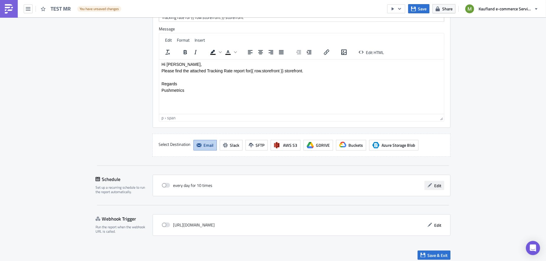
click at [439, 184] on button "Edit" at bounding box center [434, 185] width 20 height 9
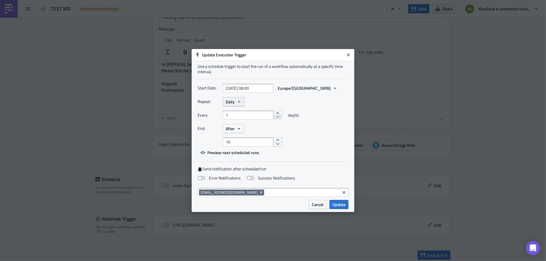
click at [239, 103] on icon "button" at bounding box center [238, 102] width 5 height 5
click at [283, 96] on div "Start Date: 2025-09-04 08:00 Europe/Berlin" at bounding box center [272, 91] width 151 height 14
click at [202, 179] on span at bounding box center [201, 178] width 8 height 5
click at [5, 5] on input "Error Notifications" at bounding box center [3, 3] width 4 height 4
checkbox input "true"
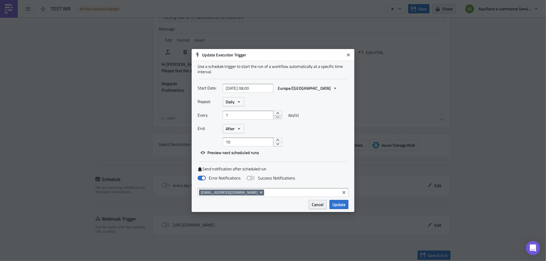
click at [316, 205] on span "Cancel" at bounding box center [318, 205] width 12 height 6
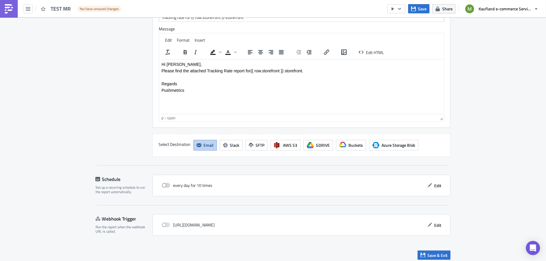
click at [164, 183] on span at bounding box center [166, 185] width 8 height 5
click at [164, 184] on input "checkbox" at bounding box center [165, 186] width 4 height 4
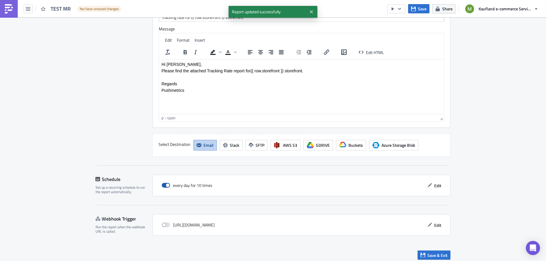
click at [164, 183] on span at bounding box center [166, 185] width 8 height 5
click at [164, 184] on input "checkbox" at bounding box center [165, 186] width 4 height 4
checkbox input "false"
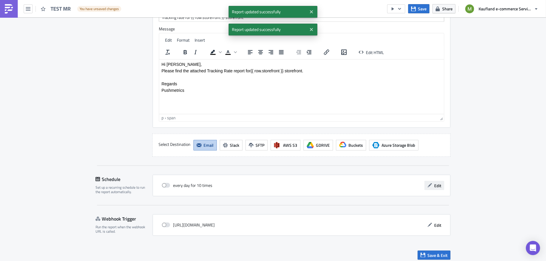
click at [426, 186] on button "Edit" at bounding box center [434, 185] width 20 height 9
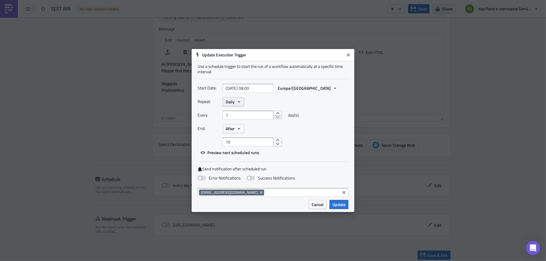
click at [239, 103] on icon "button" at bounding box center [238, 102] width 5 height 5
click at [237, 137] on div "Daily" at bounding box center [254, 139] width 42 height 6
click at [238, 102] on icon "button" at bounding box center [239, 101] width 2 height 1
click at [235, 129] on div "Weekly" at bounding box center [250, 130] width 49 height 6
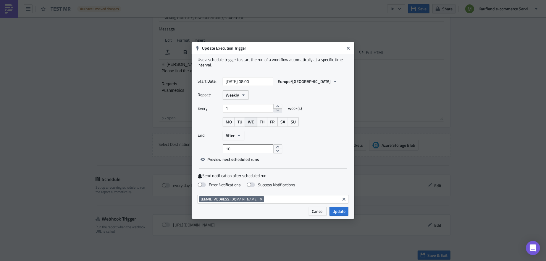
click at [250, 123] on span "WE" at bounding box center [251, 122] width 6 height 6
click at [273, 151] on button "decrement" at bounding box center [277, 151] width 9 height 5
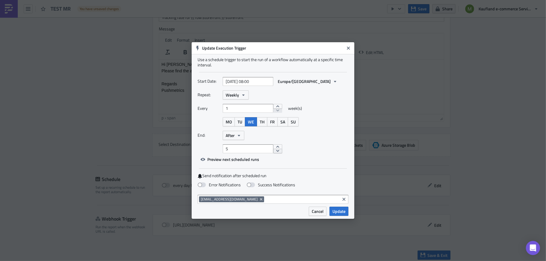
click at [273, 151] on button "decrement" at bounding box center [277, 151] width 9 height 5
type input "1"
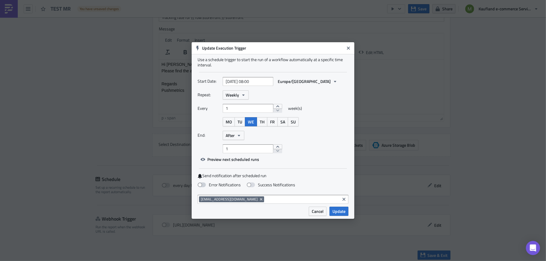
click at [207, 184] on label "Error Notifications" at bounding box center [218, 184] width 43 height 5
click at [5, 5] on input "Error Notifications" at bounding box center [3, 3] width 4 height 4
checkbox input "true"
click at [251, 186] on span at bounding box center [251, 185] width 8 height 5
click at [5, 5] on input "Success Notifications" at bounding box center [3, 3] width 4 height 4
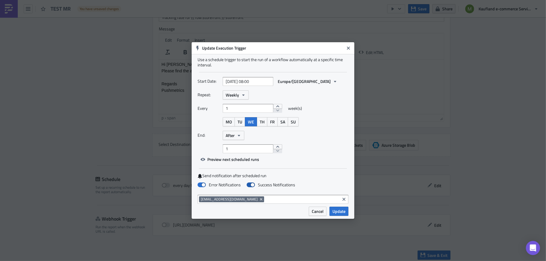
checkbox input "true"
click at [343, 213] on span "Update" at bounding box center [338, 211] width 13 height 6
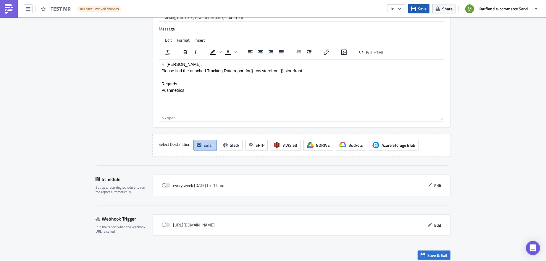
click at [420, 11] on span "Save" at bounding box center [422, 9] width 9 height 6
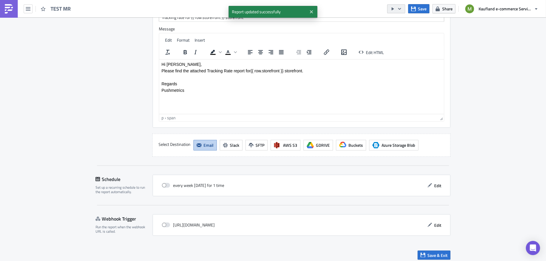
click at [401, 9] on icon "button" at bounding box center [399, 9] width 5 height 5
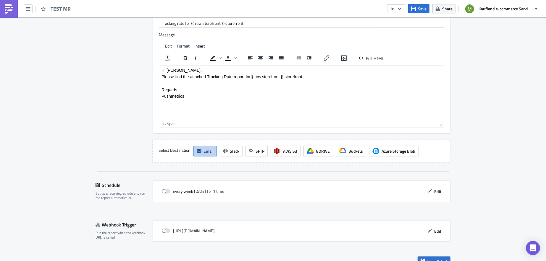
scroll to position [668, 0]
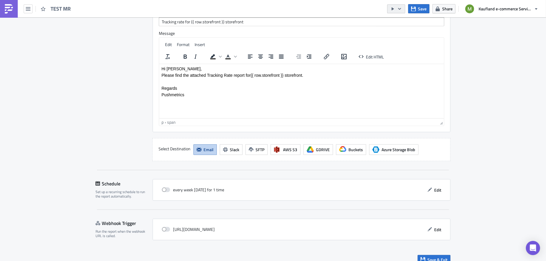
click at [402, 12] on button "button" at bounding box center [396, 8] width 18 height 9
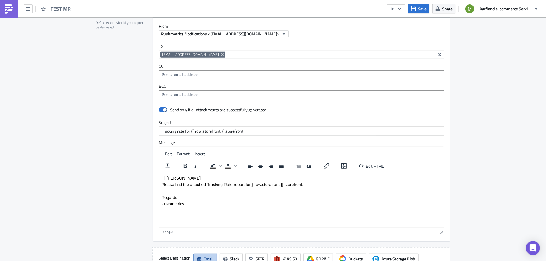
scroll to position [555, 0]
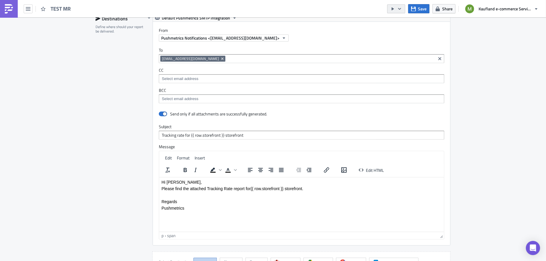
click at [403, 9] on button "button" at bounding box center [396, 8] width 18 height 9
click at [405, 22] on div "Send Just to Me" at bounding box center [414, 23] width 46 height 6
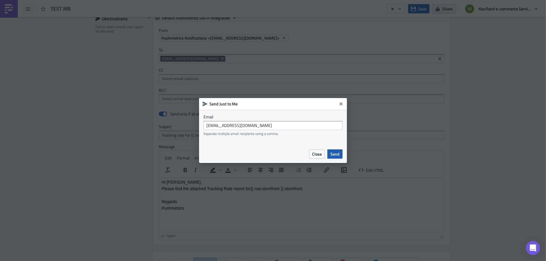
click at [336, 154] on span "Send" at bounding box center [334, 154] width 9 height 6
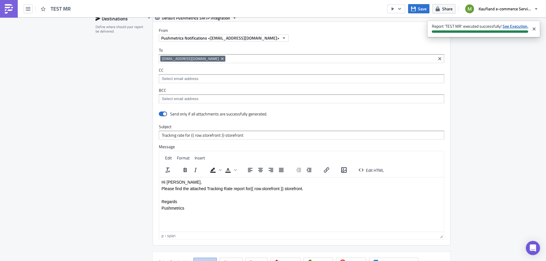
click at [511, 27] on strong "See Execution." at bounding box center [515, 26] width 26 height 6
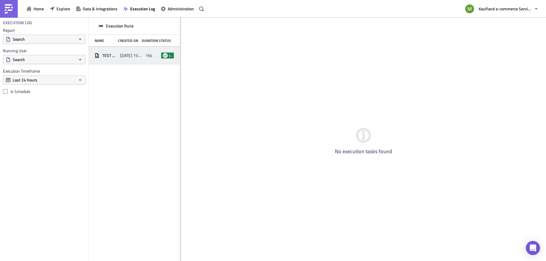
click at [111, 56] on span "TEST MR" at bounding box center [109, 55] width 15 height 5
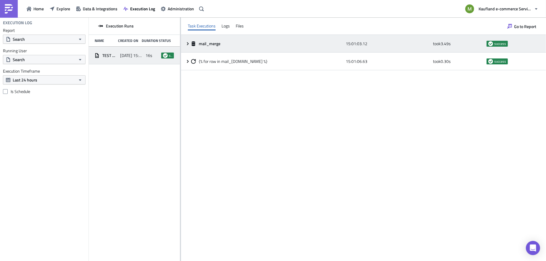
click at [189, 44] on icon at bounding box center [187, 43] width 5 height 5
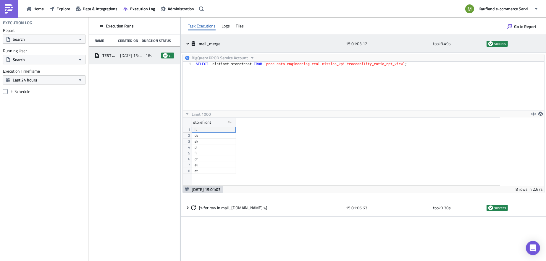
scroll to position [68, 317]
click at [189, 44] on icon at bounding box center [187, 43] width 5 height 5
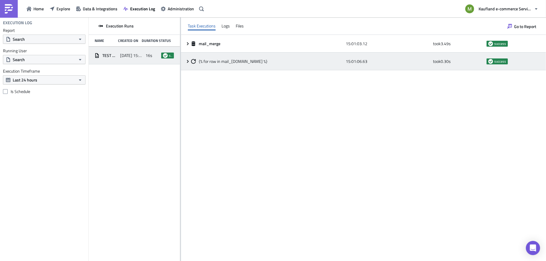
click at [189, 62] on icon at bounding box center [187, 61] width 5 height 5
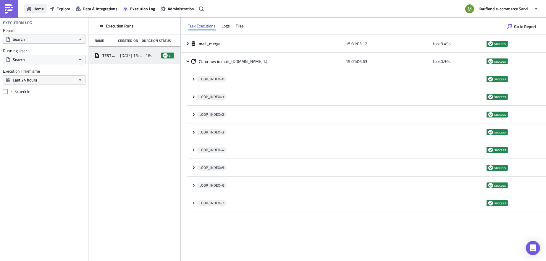
click at [42, 9] on span "Home" at bounding box center [38, 9] width 10 height 6
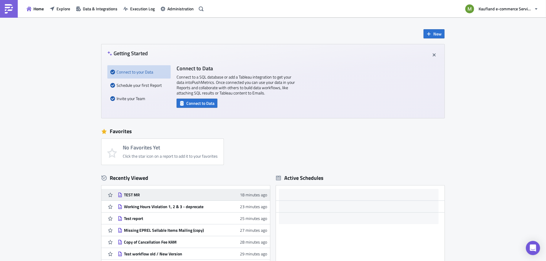
click at [132, 195] on div "TEST MR" at bounding box center [175, 194] width 103 height 5
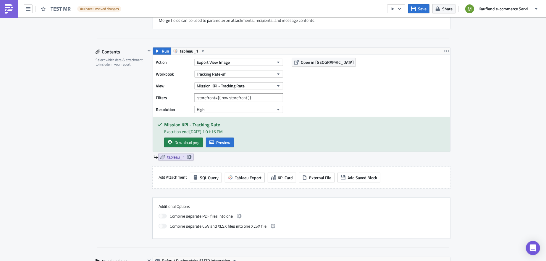
scroll to position [355, 0]
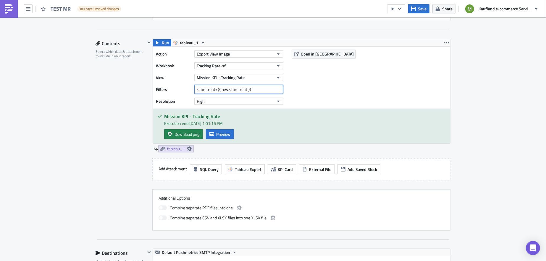
click at [208, 90] on input "storefront={{ row.storefront }}" at bounding box center [238, 89] width 89 height 9
drag, startPoint x: 213, startPoint y: 89, endPoint x: 175, endPoint y: 89, distance: 37.8
click at [175, 89] on div "Filters storefront={{ row.storefront }}" at bounding box center [221, 89] width 130 height 9
paste input "[Parameters].[storefront]"
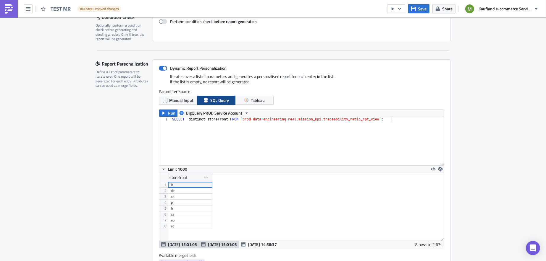
scroll to position [96, 0]
type input "[Parameters].[storefront]={{ row.storefront }}"
click at [161, 69] on span at bounding box center [163, 67] width 8 height 5
click at [161, 69] on input "Dynamic Report Personalization" at bounding box center [162, 68] width 4 height 4
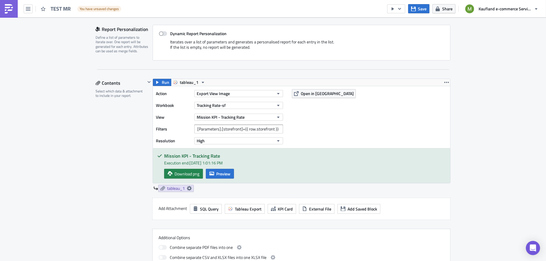
scroll to position [132, 0]
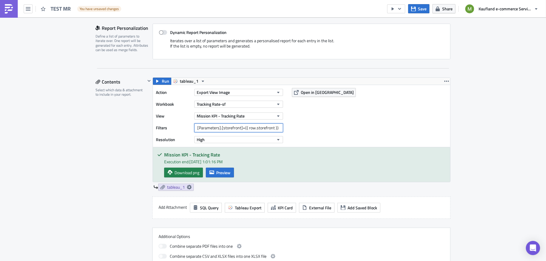
drag, startPoint x: 277, startPoint y: 127, endPoint x: 241, endPoint y: 127, distance: 36.1
click at [241, 127] on input "[Parameters].[storefront]={{ row.storefront }}" at bounding box center [238, 128] width 89 height 9
click at [159, 34] on label "Dynamic Report Personalization" at bounding box center [301, 32] width 285 height 5
click at [160, 34] on input "Dynamic Report Personalization" at bounding box center [162, 33] width 4 height 4
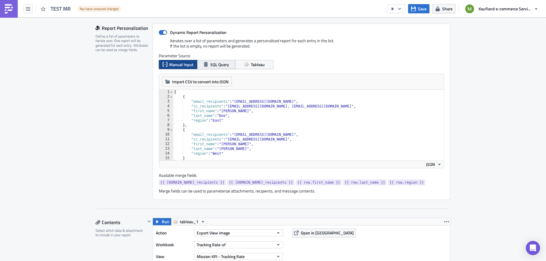
click at [210, 67] on button "SQL Query" at bounding box center [216, 64] width 38 height 9
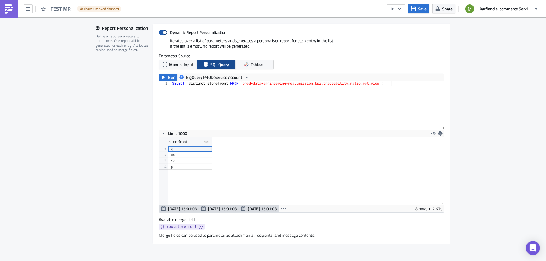
click at [163, 31] on span at bounding box center [163, 32] width 8 height 5
click at [163, 31] on input "Dynamic Report Personalization" at bounding box center [162, 33] width 4 height 4
checkbox input "false"
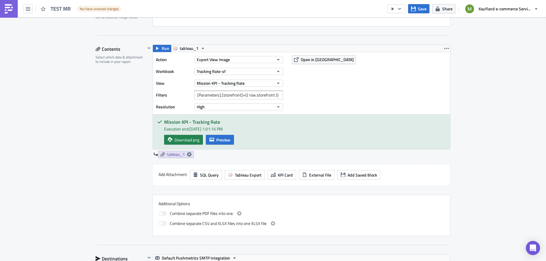
scroll to position [168, 0]
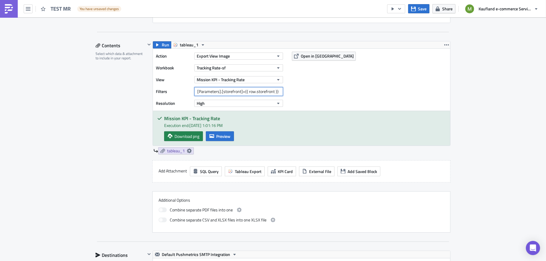
drag, startPoint x: 276, startPoint y: 90, endPoint x: 241, endPoint y: 90, distance: 35.2
click at [241, 90] on input "[Parameters].[storefront]={{ row.storefront }}" at bounding box center [238, 91] width 89 height 9
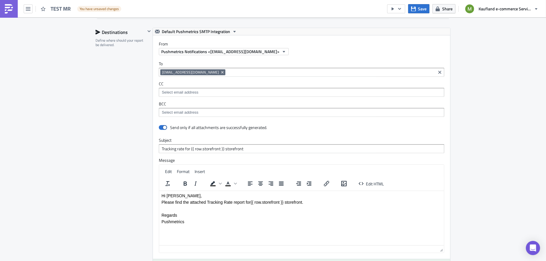
scroll to position [392, 0]
type input "[Parameters].[storefront]='at'"
drag, startPoint x: 221, startPoint y: 146, endPoint x: 188, endPoint y: 146, distance: 33.1
click at [188, 146] on input "Tracking rate for {{ row.storefront }} storefront" at bounding box center [301, 148] width 285 height 9
type input "Tracking rate for at storefront"
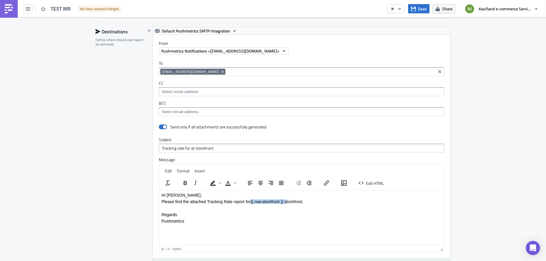
drag, startPoint x: 286, startPoint y: 202, endPoint x: 252, endPoint y: 203, distance: 34.6
click at [252, 203] on span "{{ row.storefront }} storefront." at bounding box center [276, 201] width 53 height 5
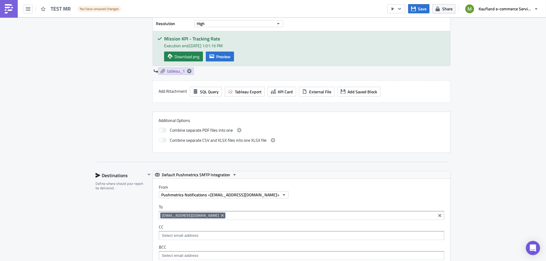
scroll to position [222, 0]
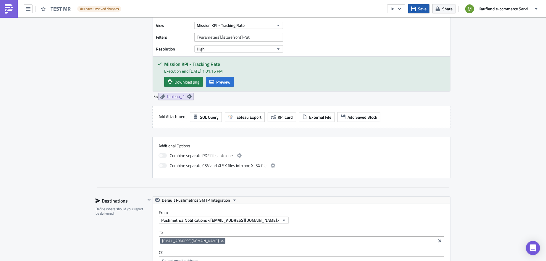
click at [421, 7] on span "Save" at bounding box center [422, 9] width 9 height 6
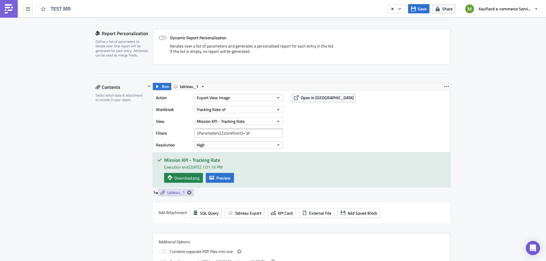
scroll to position [108, 0]
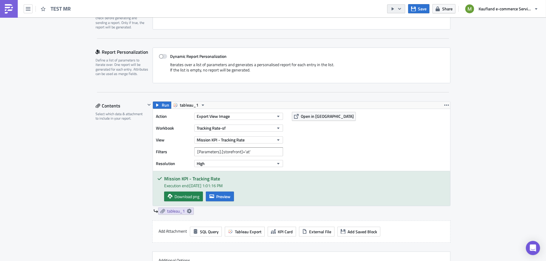
click at [401, 9] on icon "button" at bounding box center [399, 9] width 5 height 5
click at [402, 22] on div "Send Just to Me" at bounding box center [414, 23] width 46 height 6
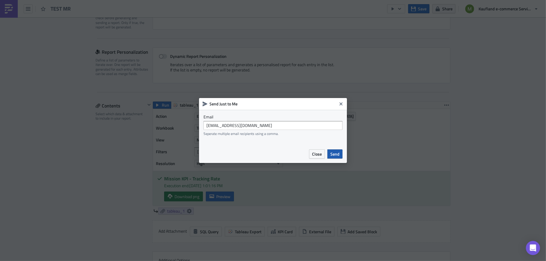
click at [341, 156] on button "Send" at bounding box center [334, 154] width 15 height 9
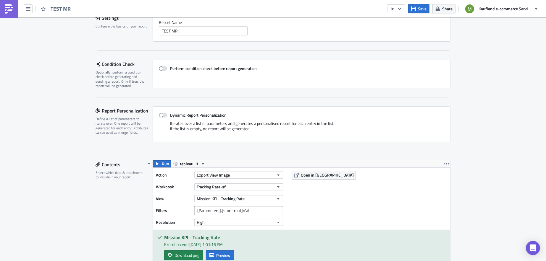
scroll to position [43, 0]
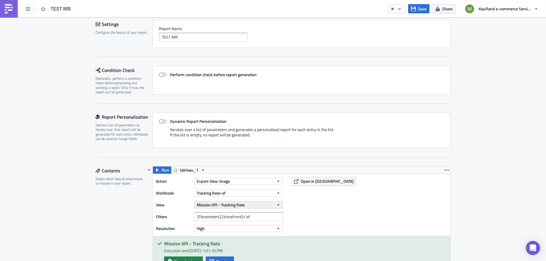
click at [272, 205] on button "Mission KPI - Tracking Rate" at bounding box center [238, 205] width 89 height 7
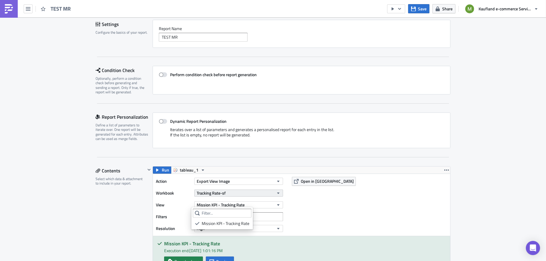
click at [258, 192] on button "Tracking Rate-sf" at bounding box center [238, 193] width 89 height 7
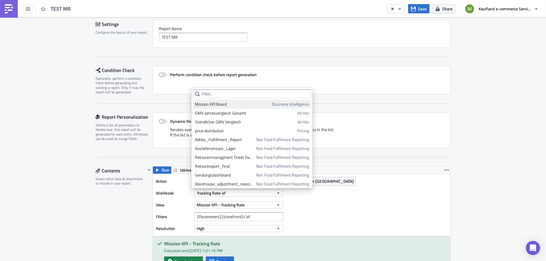
click at [227, 105] on div "Mission KPI Board" at bounding box center [232, 104] width 75 height 6
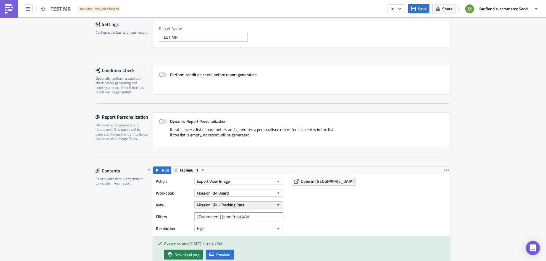
click at [276, 205] on icon "button" at bounding box center [278, 205] width 5 height 5
click at [233, 224] on div "Mission_KPI_Overview" at bounding box center [221, 224] width 52 height 6
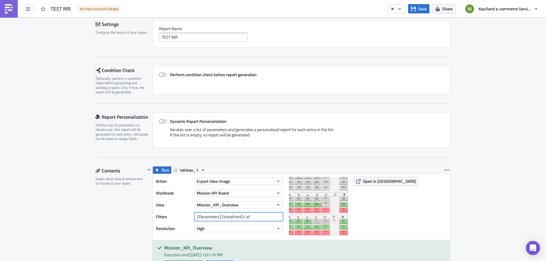
click at [252, 217] on input "[Parameters].[storefront]='at'" at bounding box center [238, 217] width 89 height 9
drag, startPoint x: 252, startPoint y: 217, endPoint x: 177, endPoint y: 212, distance: 74.9
click at [177, 213] on div "Filters [Parameters].[storefront]='at'" at bounding box center [221, 217] width 130 height 9
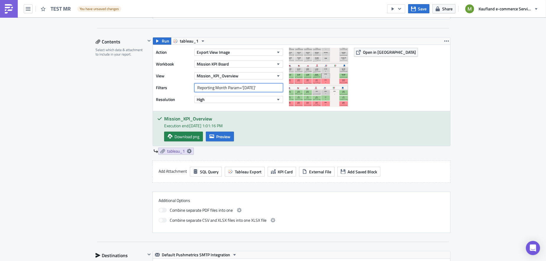
scroll to position [172, 0]
click at [492, 139] on div "Execution Log Edit " TEST MR " Draft Settings Configure the basics of your repo…" at bounding box center [273, 247] width 546 height 805
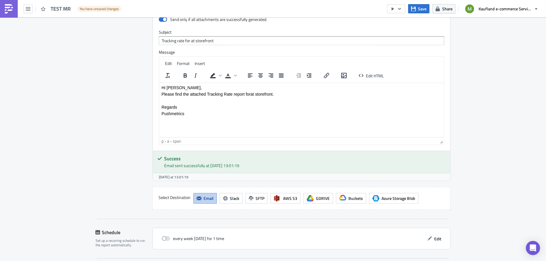
scroll to position [503, 0]
drag, startPoint x: 208, startPoint y: 95, endPoint x: 233, endPoint y: 94, distance: 25.1
click at [233, 94] on p "Please find the attached Tracking Rate report for at storefront." at bounding box center [301, 94] width 280 height 5
drag, startPoint x: 242, startPoint y: 95, endPoint x: 288, endPoint y: 95, distance: 45.5
click at [288, 95] on p "Please find the attached Missing KPI report report for at storefront." at bounding box center [301, 94] width 280 height 5
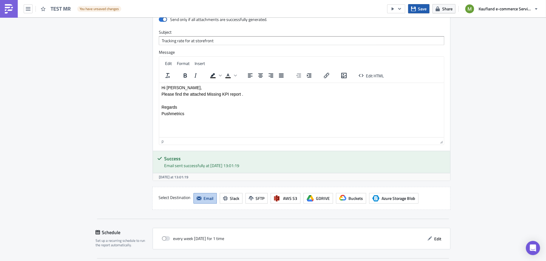
click at [414, 8] on icon "button" at bounding box center [413, 9] width 5 height 5
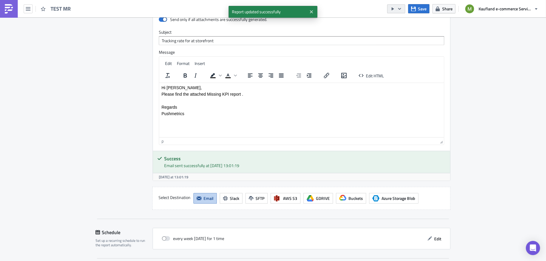
click at [403, 11] on button "button" at bounding box center [396, 8] width 18 height 9
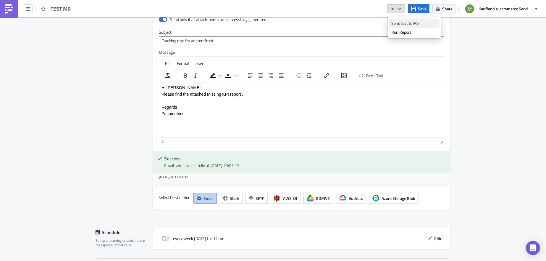
click at [404, 23] on div "Send Just to Me" at bounding box center [414, 23] width 46 height 6
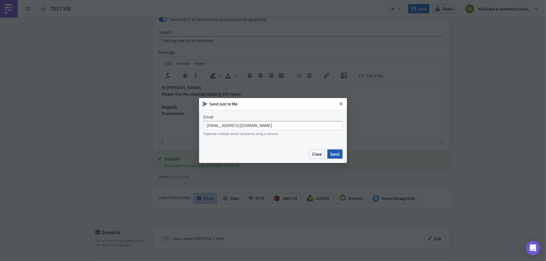
click at [335, 153] on span "Send" at bounding box center [334, 154] width 9 height 6
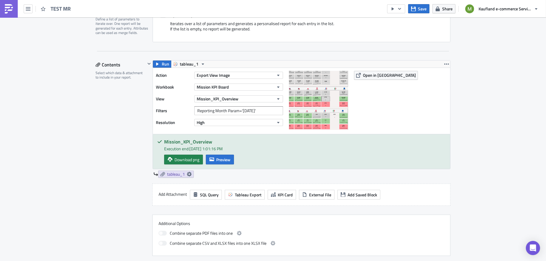
scroll to position [148, 0]
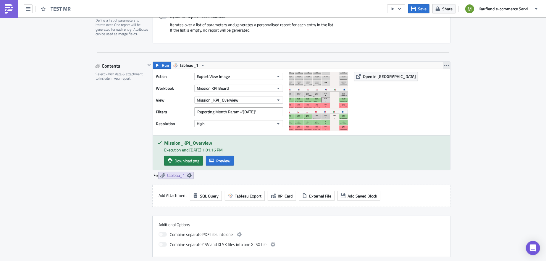
click at [444, 64] on icon "button" at bounding box center [446, 65] width 5 height 5
click at [202, 65] on icon "button" at bounding box center [203, 65] width 2 height 1
click at [195, 112] on input "Reporting Month Param='[DATE]'" at bounding box center [238, 112] width 89 height 9
click at [274, 110] on input "Reporting Month Param='[DATE]'" at bounding box center [238, 112] width 89 height 9
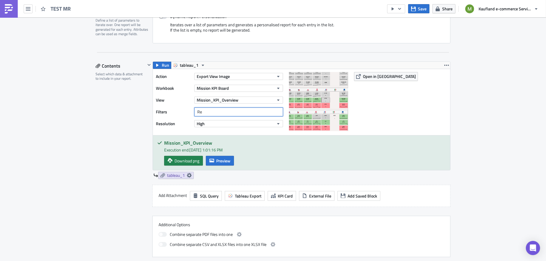
type input "R"
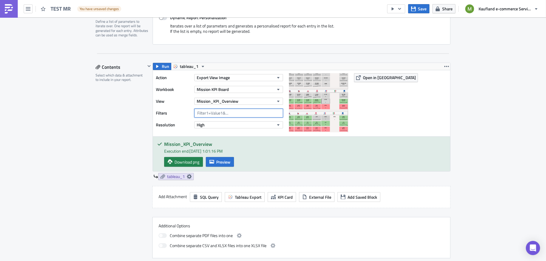
click at [258, 112] on input "text" at bounding box center [238, 113] width 89 height 9
click at [421, 9] on span "Save" at bounding box center [422, 9] width 9 height 6
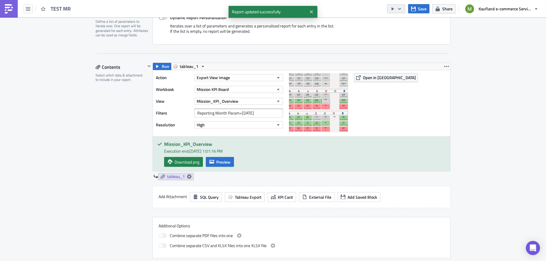
click at [401, 9] on icon "button" at bounding box center [399, 9] width 5 height 5
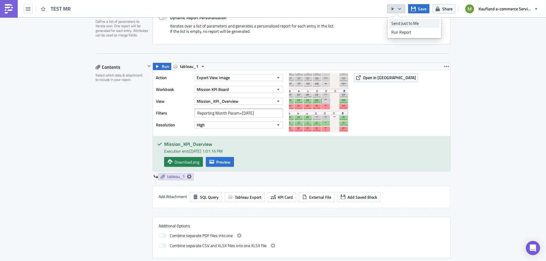
click at [403, 22] on div "Send Just to Me" at bounding box center [414, 23] width 46 height 6
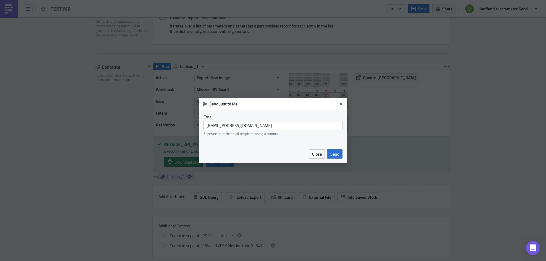
click at [342, 155] on div "Close Send" at bounding box center [273, 154] width 148 height 18
click at [339, 155] on span "Send" at bounding box center [334, 154] width 9 height 6
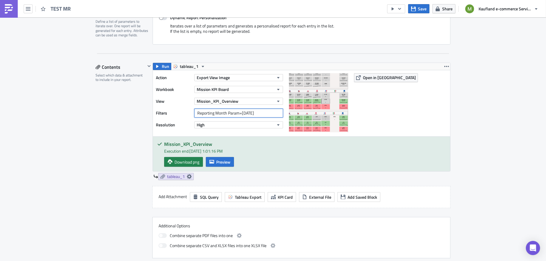
click at [267, 111] on input "Reporting Month Param=[DATE]" at bounding box center [238, 113] width 89 height 9
type input "R"
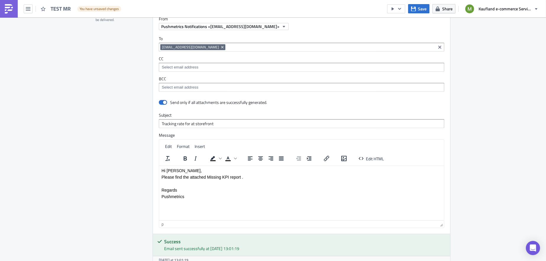
scroll to position [421, 0]
click at [218, 176] on p "Please find the attached Missing KPI report ." at bounding box center [301, 176] width 280 height 5
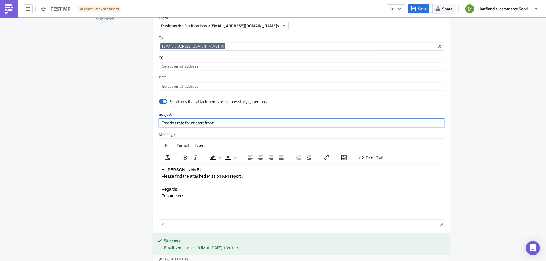
drag, startPoint x: 218, startPoint y: 122, endPoint x: 133, endPoint y: 118, distance: 85.5
click at [133, 118] on div "Destinations Define where should your report be delivered. Default Pushmetrics …" at bounding box center [272, 147] width 355 height 291
type input "Mission KPI"
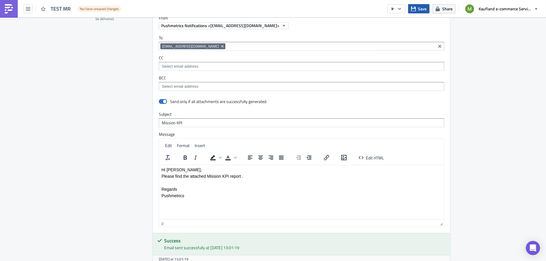
click at [417, 10] on button "Save" at bounding box center [418, 8] width 21 height 9
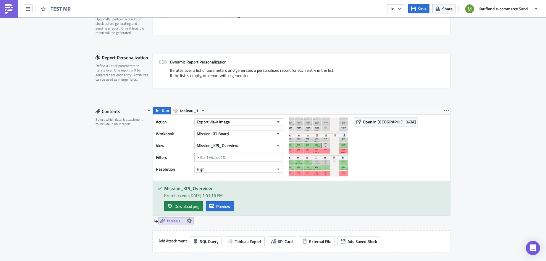
scroll to position [95, 0]
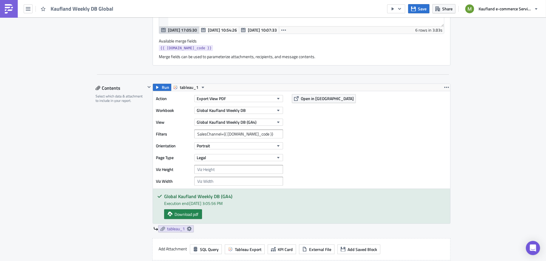
scroll to position [311, 0]
